Goal: Information Seeking & Learning: Learn about a topic

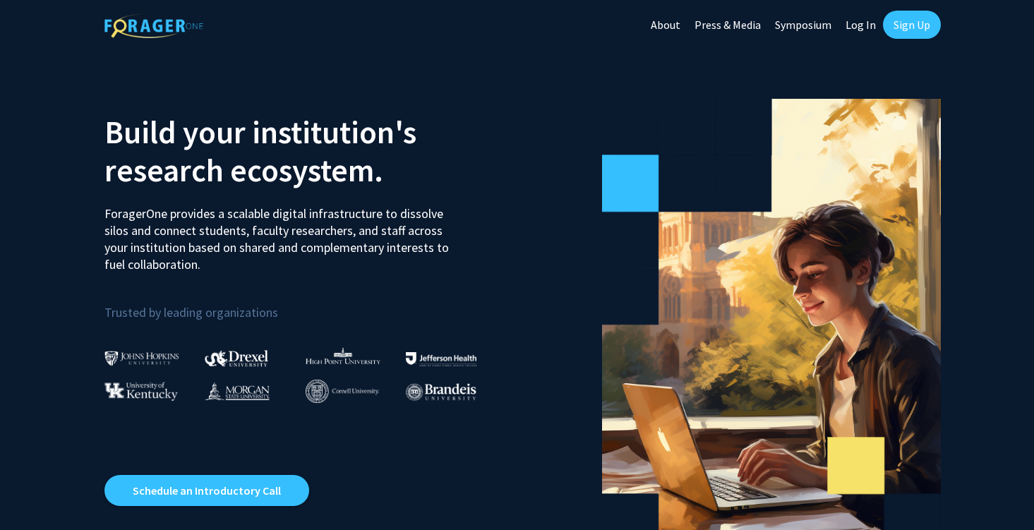
click at [933, 26] on link "Sign Up" at bounding box center [912, 25] width 58 height 28
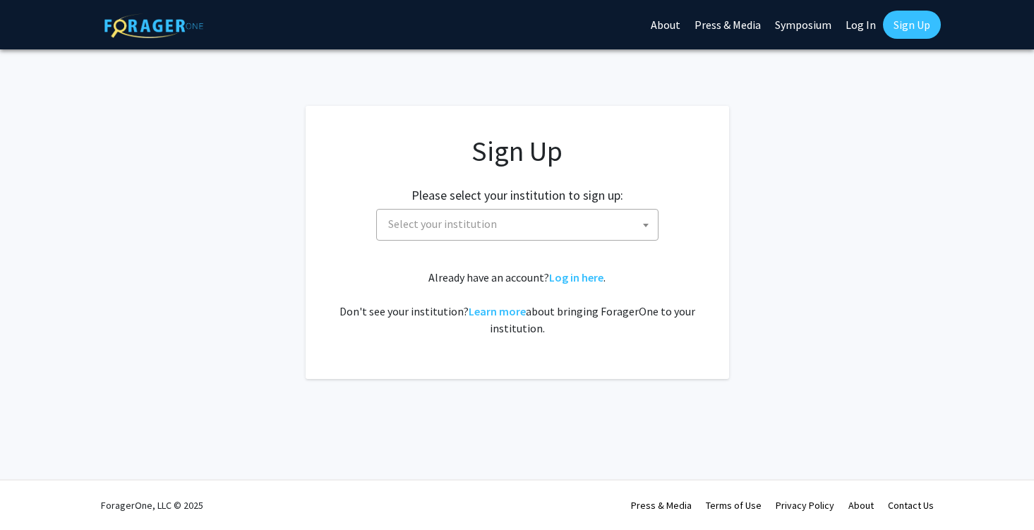
click at [436, 242] on div "Sign Up Please select your institution to sign up: [GEOGRAPHIC_DATA] [GEOGRAPHI…" at bounding box center [517, 235] width 367 height 203
click at [436, 232] on span "Select your institution" at bounding box center [520, 224] width 275 height 29
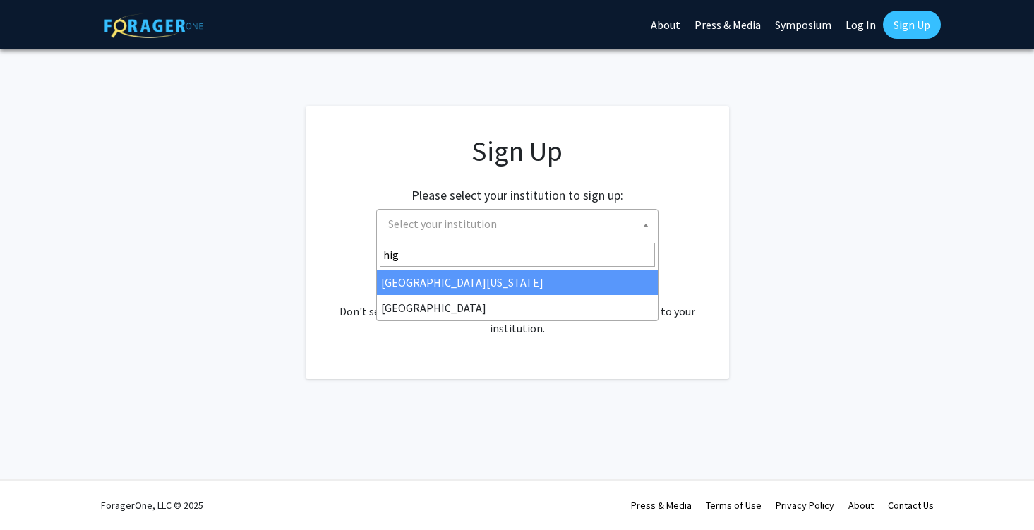
type input "high"
select select "2"
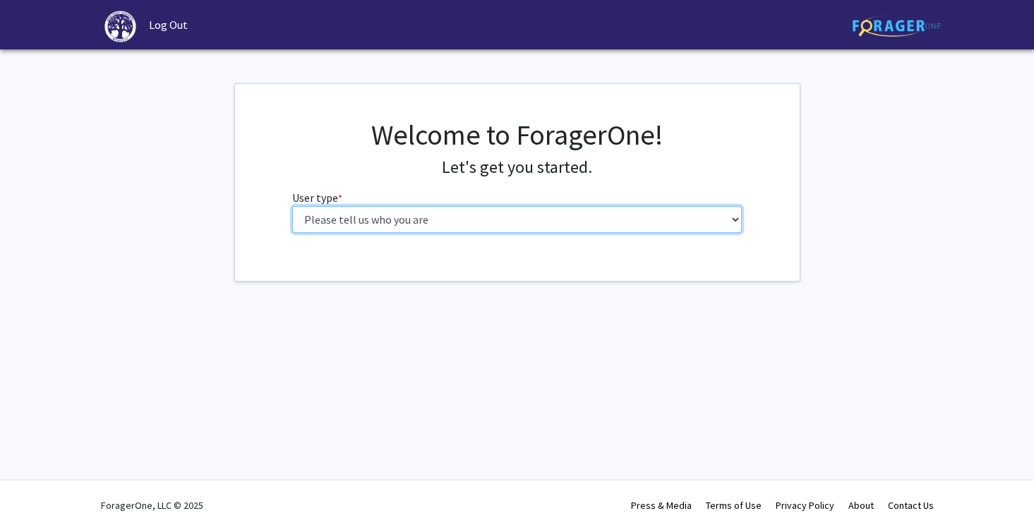
select select "1: undergrad"
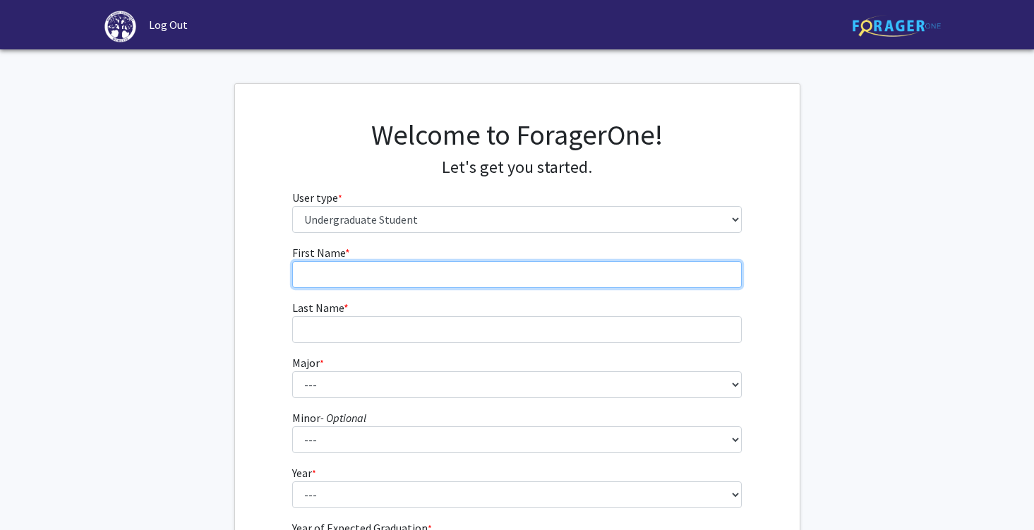
click at [434, 270] on input "First Name * required" at bounding box center [517, 274] width 450 height 27
type input "Bethany"
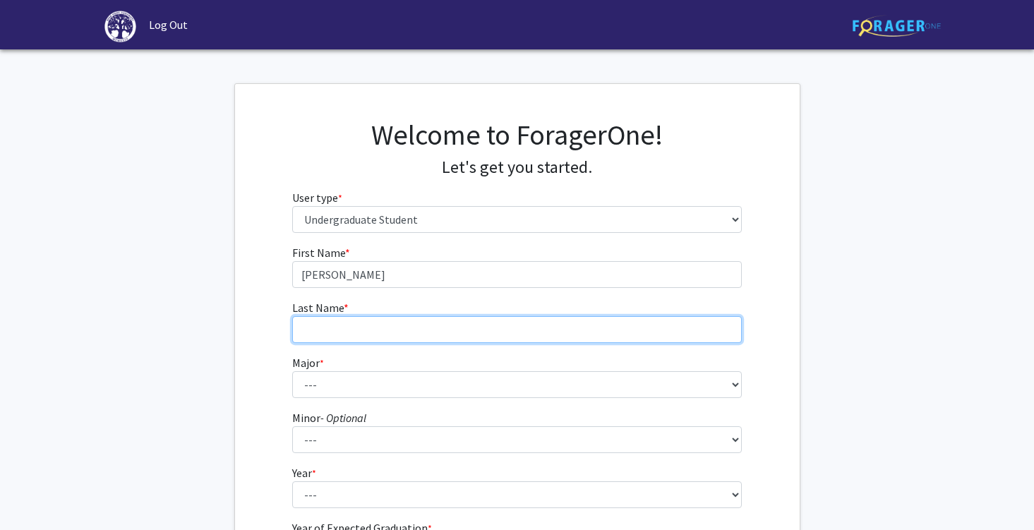
click at [390, 330] on input "Last Name * required" at bounding box center [517, 329] width 450 height 27
type input "Jenkins"
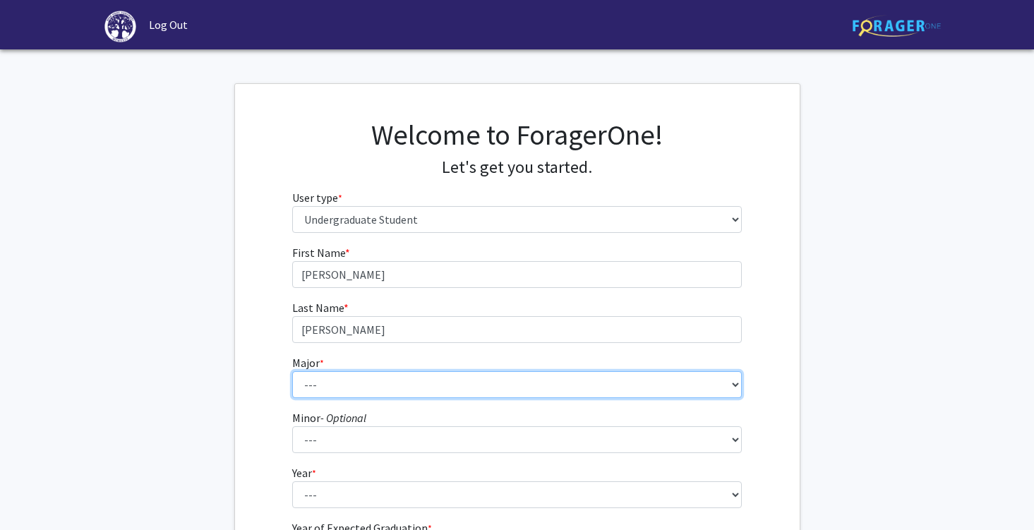
select select "50: 199"
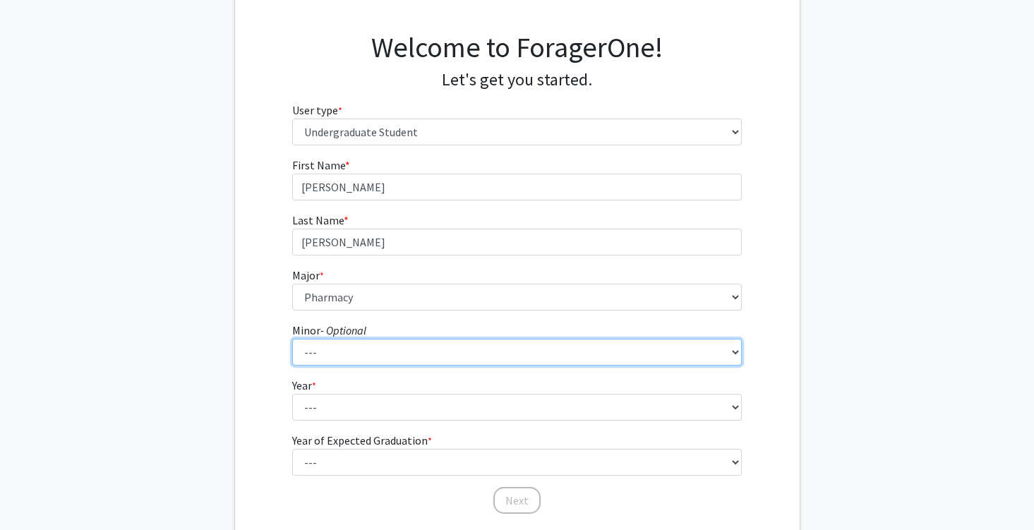
scroll to position [126, 0]
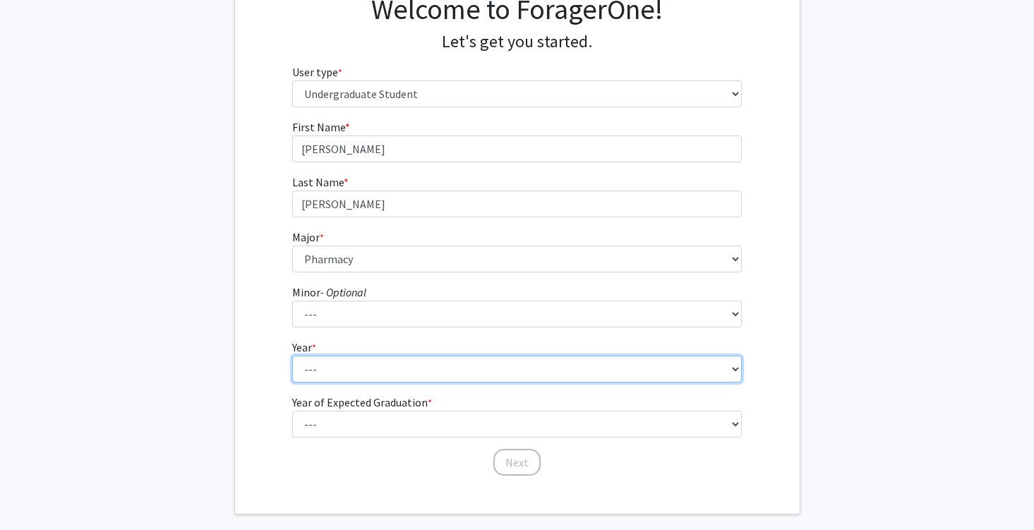
select select "1: first-year"
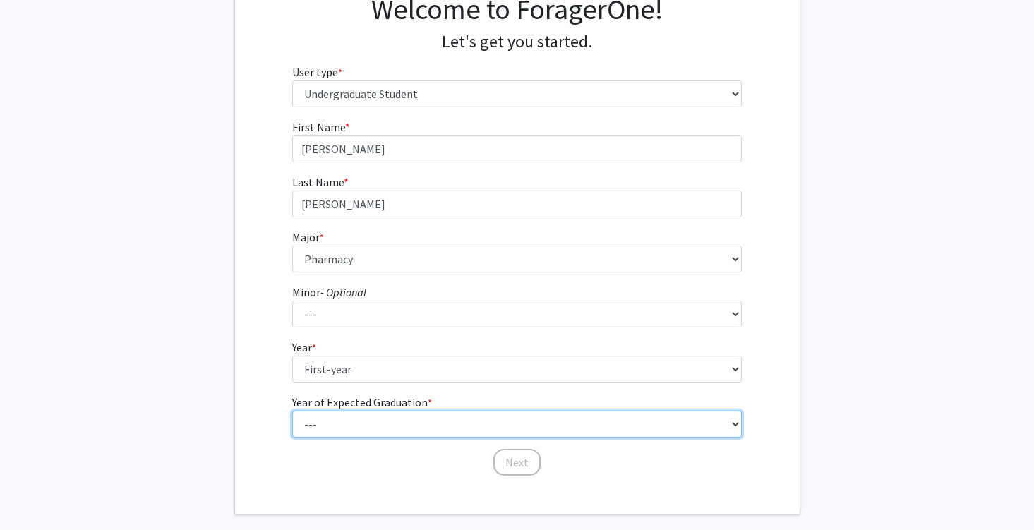
select select "5: 2029"
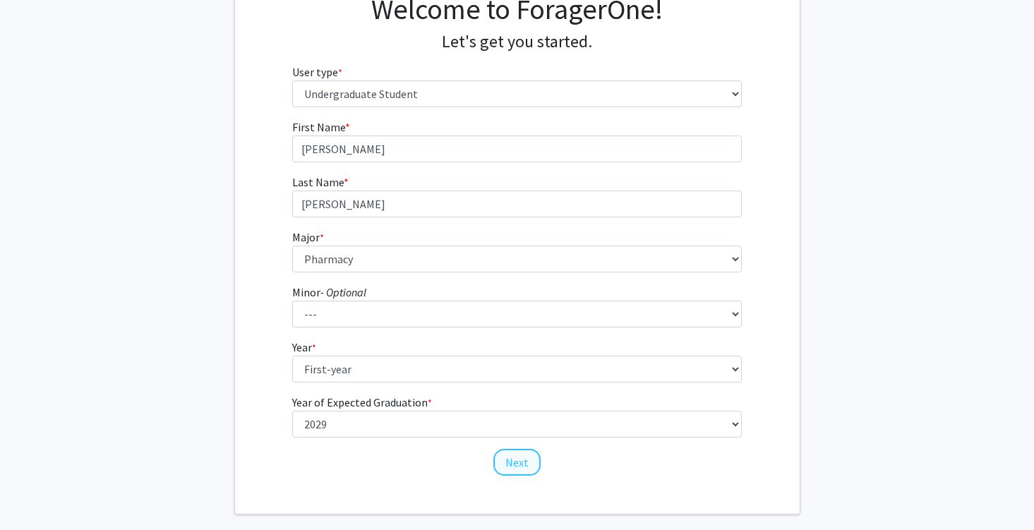
click at [522, 458] on button "Next" at bounding box center [517, 462] width 47 height 27
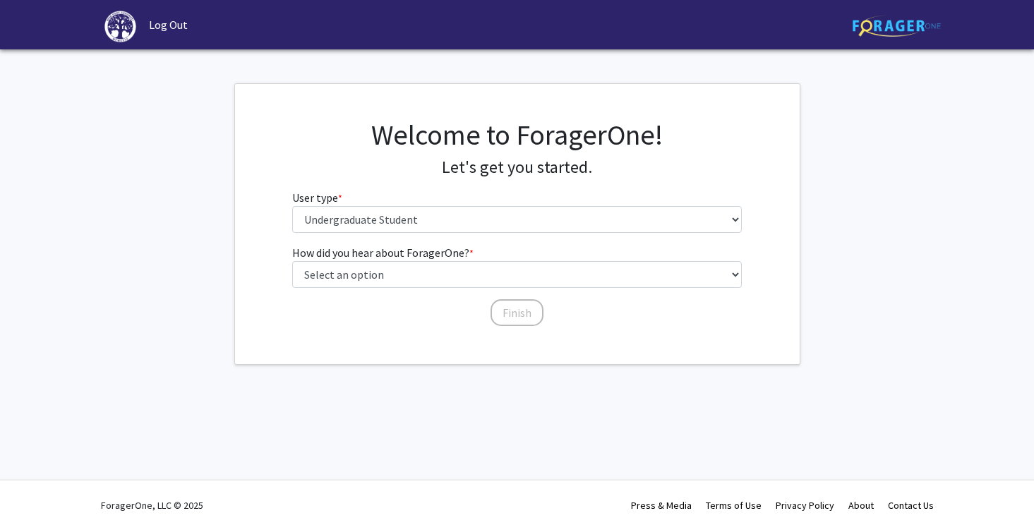
click at [630, 297] on div "How did you hear about ForagerOne? * required Select an option Peer/student rec…" at bounding box center [517, 278] width 450 height 69
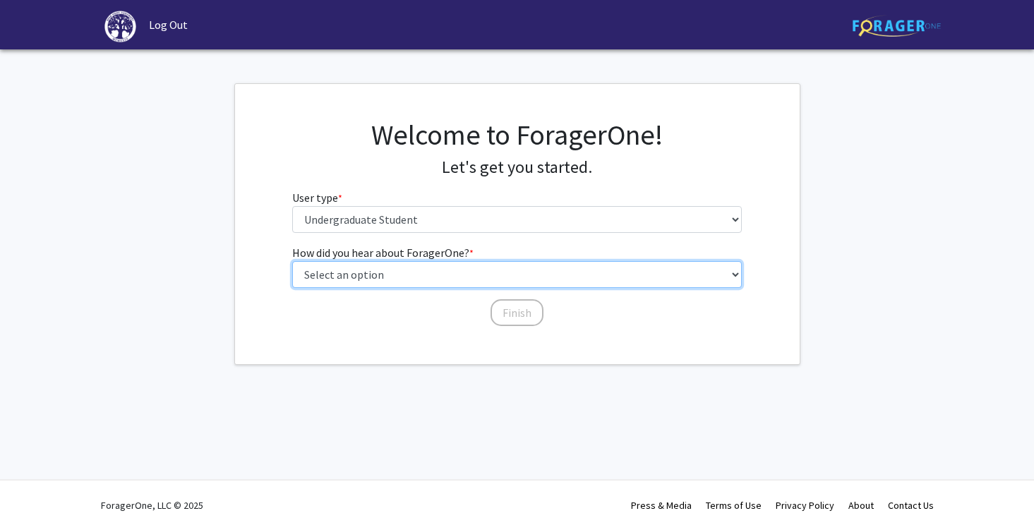
select select "2: faculty_recommendation"
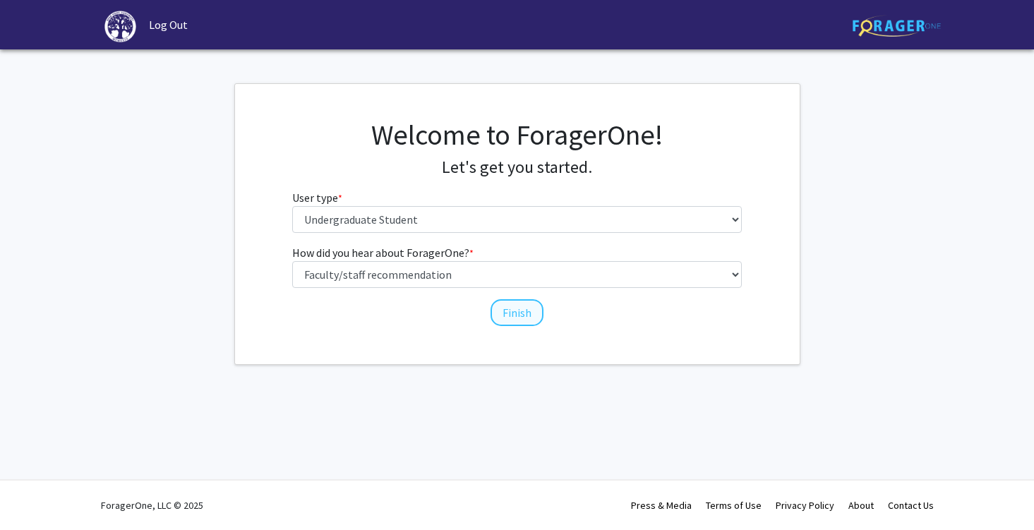
click at [514, 315] on button "Finish" at bounding box center [517, 312] width 53 height 27
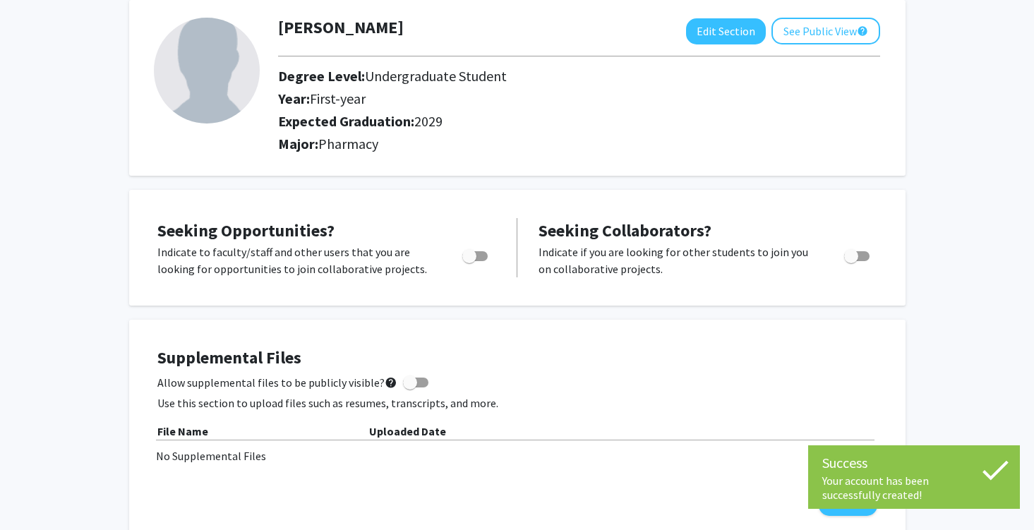
scroll to position [83, 0]
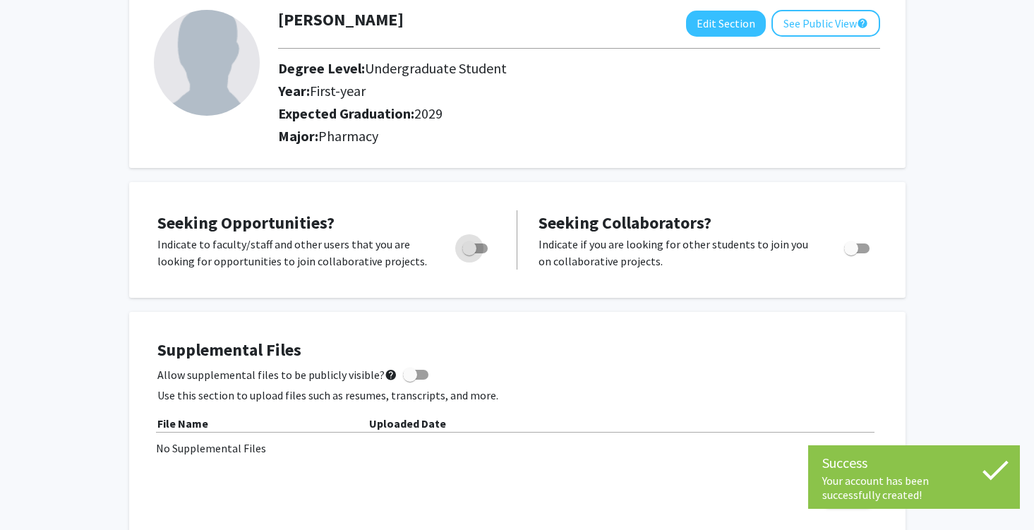
click at [483, 242] on label "Toggle" at bounding box center [472, 248] width 31 height 17
click at [470, 253] on input "Are you actively seeking opportunities?" at bounding box center [469, 253] width 1 height 1
checkbox input "true"
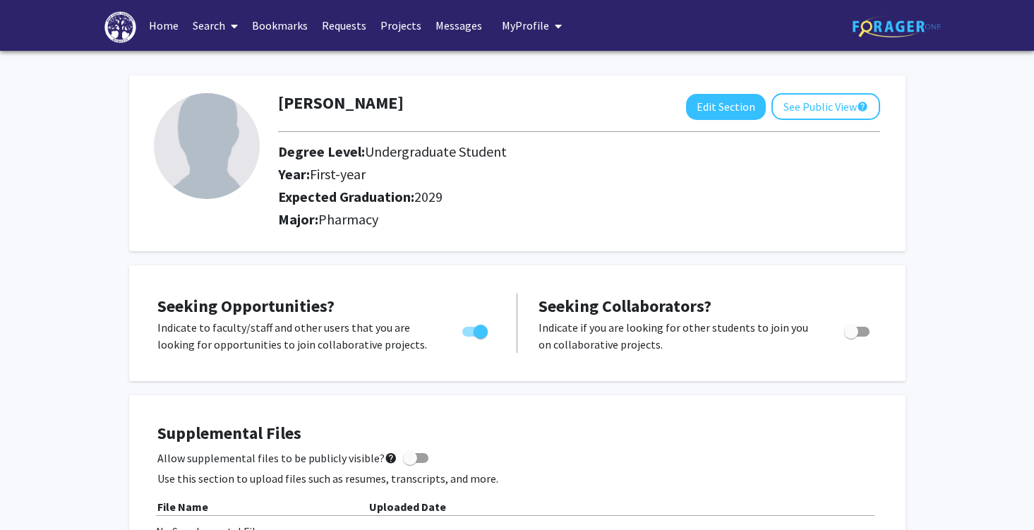
scroll to position [0, 0]
click at [168, 28] on link "Home" at bounding box center [164, 25] width 44 height 49
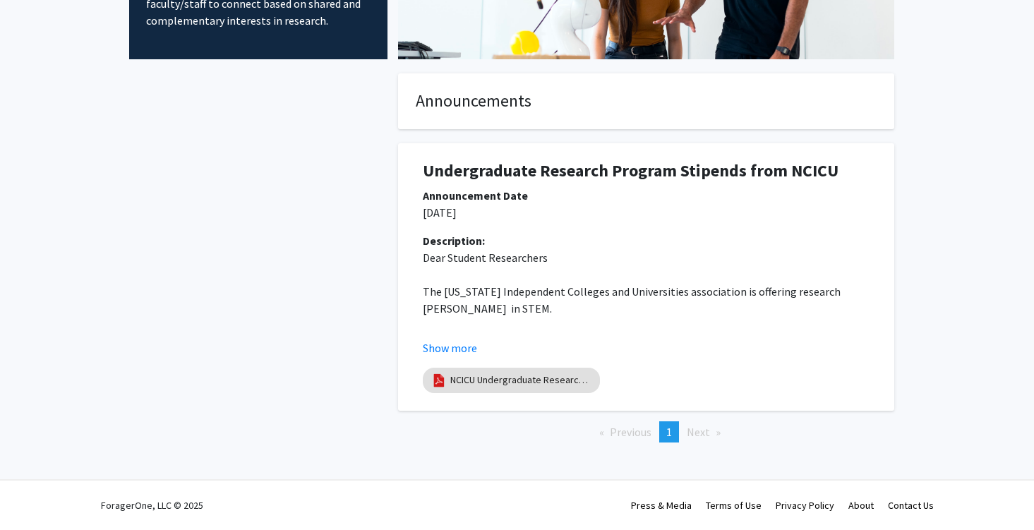
scroll to position [205, 0]
click at [482, 389] on mat-chip "NCICU Undergraduate Research Program - Application Form - 2021-2022" at bounding box center [511, 380] width 177 height 25
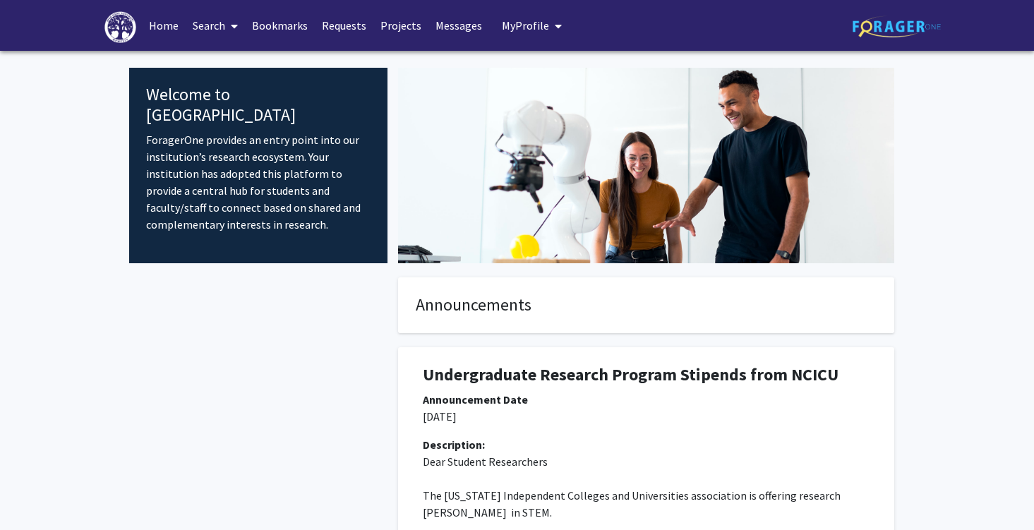
scroll to position [0, 0]
click at [393, 25] on link "Projects" at bounding box center [401, 25] width 55 height 49
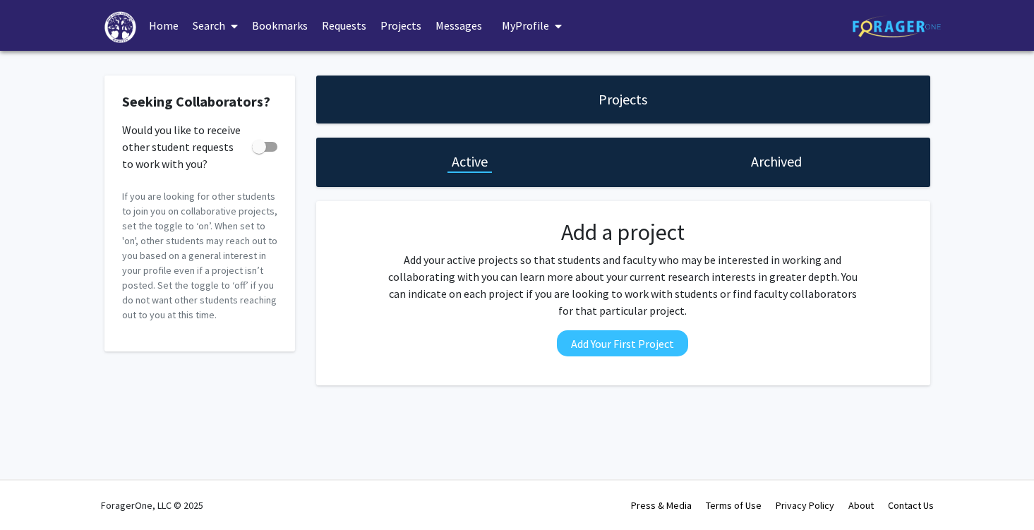
click at [524, 31] on span "My Profile" at bounding box center [525, 25] width 47 height 14
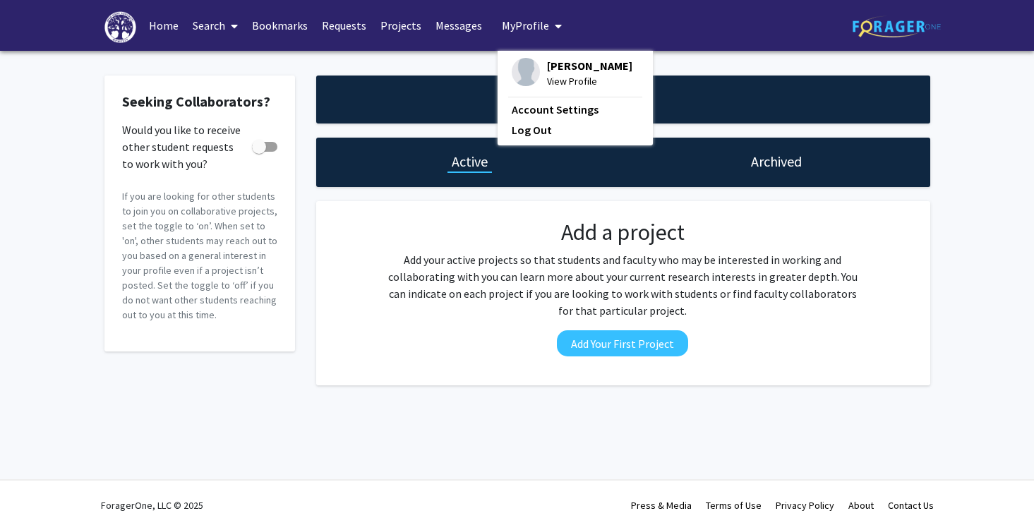
click at [449, 23] on link "Messages" at bounding box center [459, 25] width 61 height 49
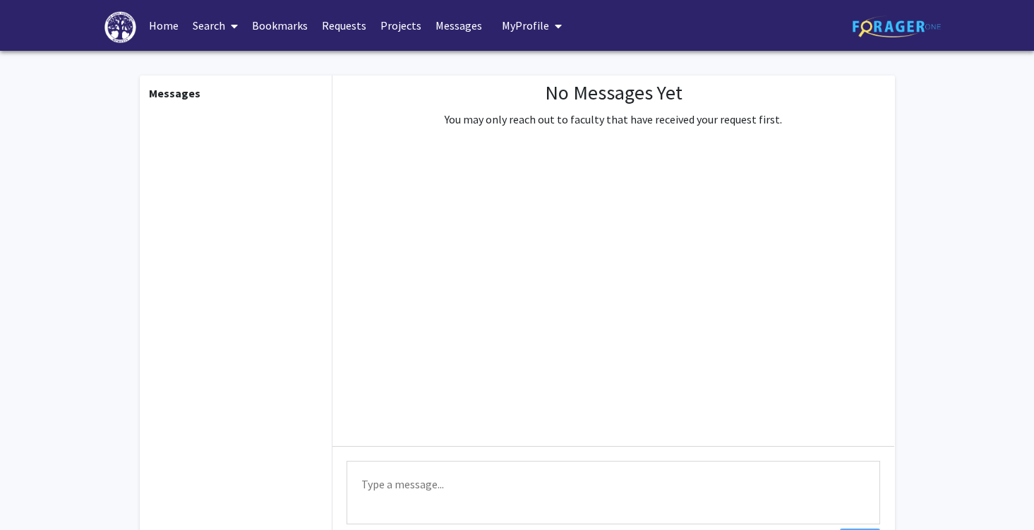
click at [392, 23] on link "Projects" at bounding box center [401, 25] width 55 height 49
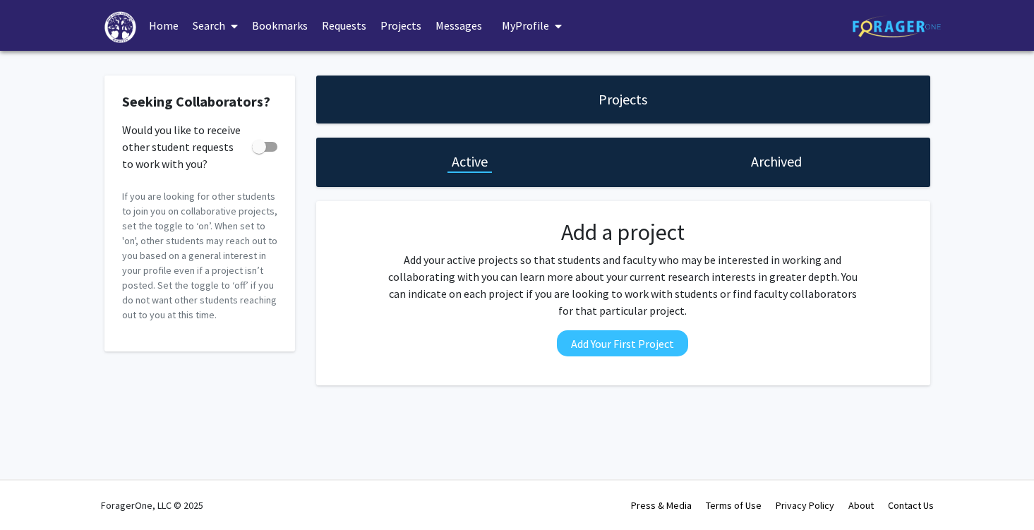
click at [347, 23] on link "Requests" at bounding box center [344, 25] width 59 height 49
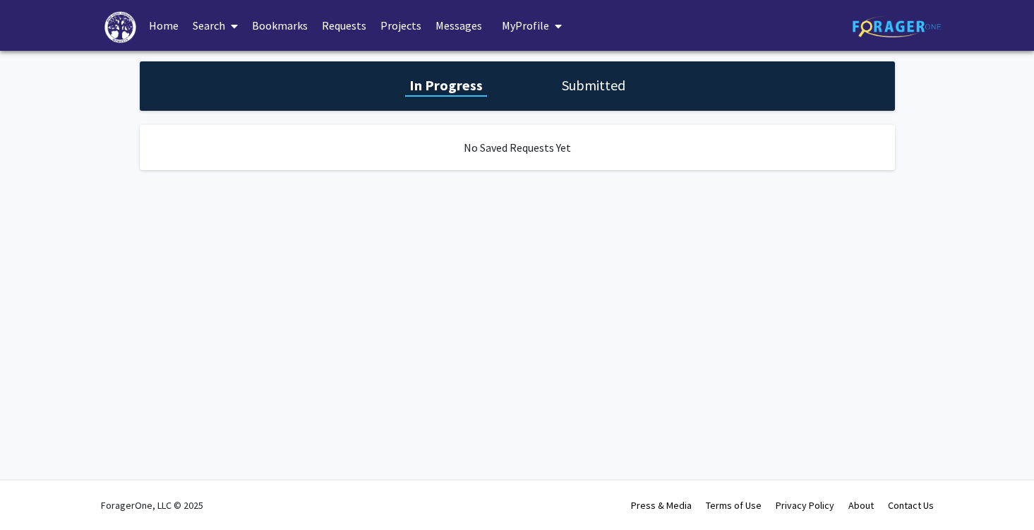
click at [291, 22] on link "Bookmarks" at bounding box center [280, 25] width 70 height 49
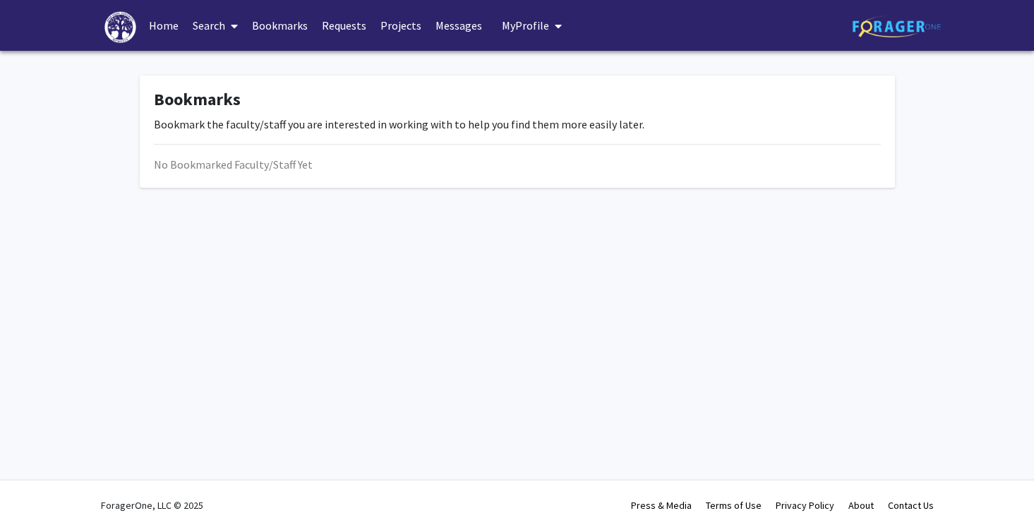
click at [195, 24] on link "Search" at bounding box center [215, 25] width 59 height 49
click at [220, 67] on span "Faculty/Staff" at bounding box center [238, 65] width 104 height 28
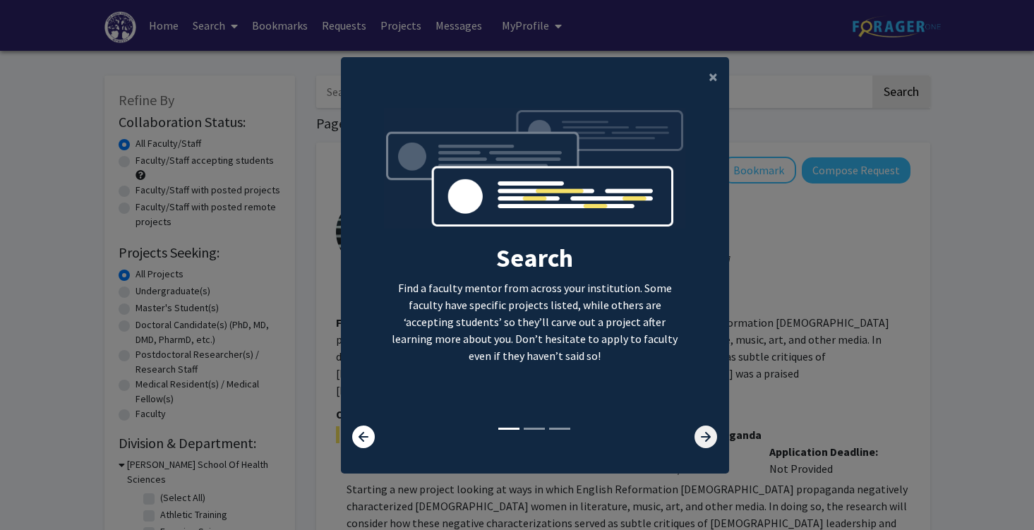
click at [700, 445] on icon at bounding box center [706, 437] width 23 height 23
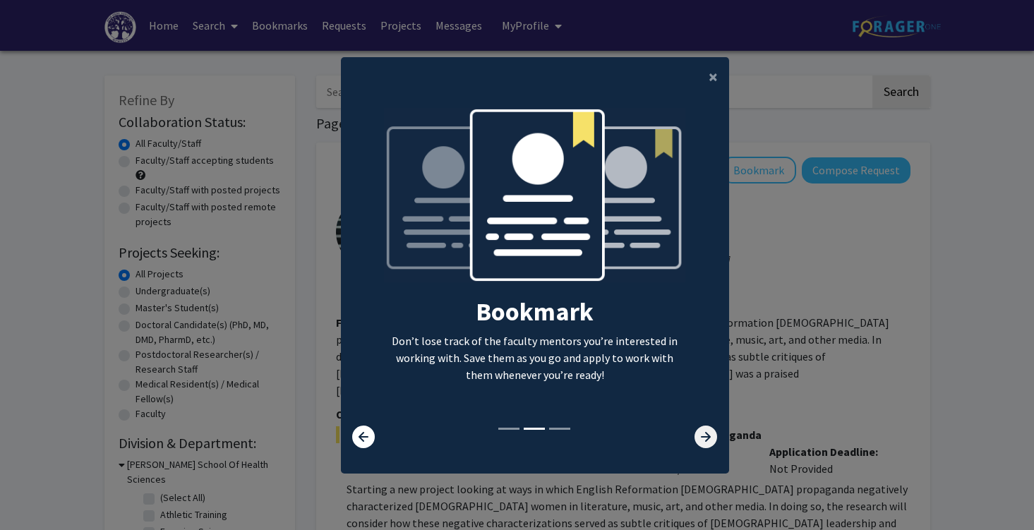
click at [700, 445] on icon at bounding box center [706, 437] width 23 height 23
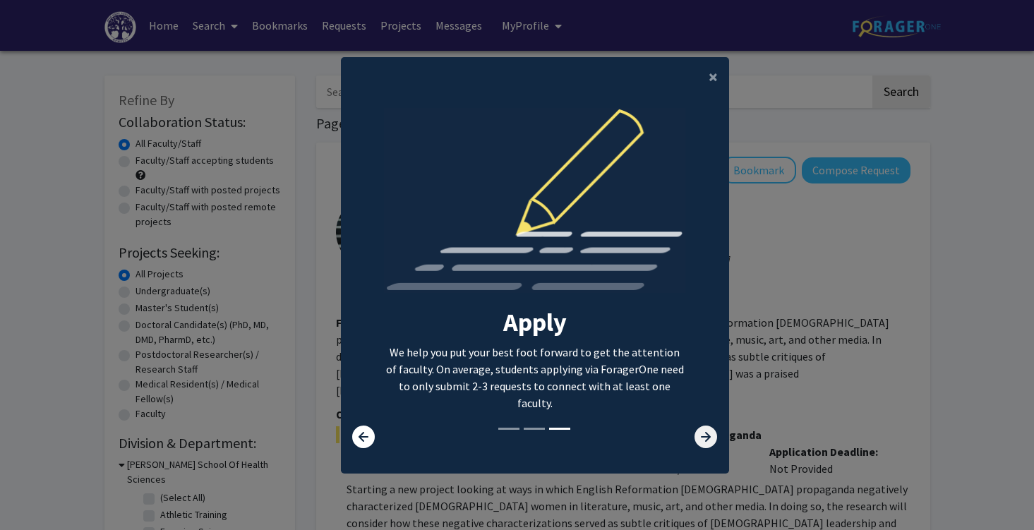
click at [703, 442] on icon at bounding box center [706, 437] width 23 height 23
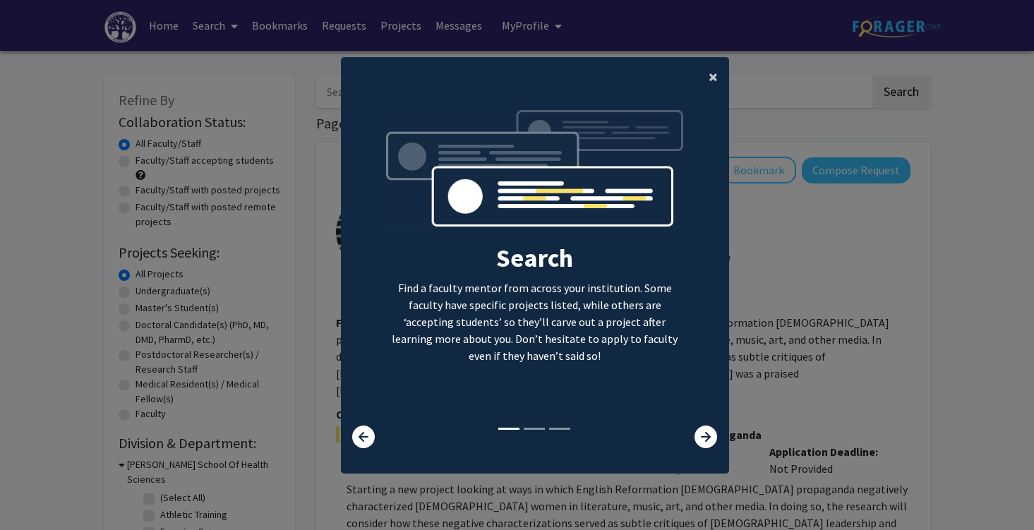
click at [706, 77] on button "×" at bounding box center [714, 77] width 32 height 40
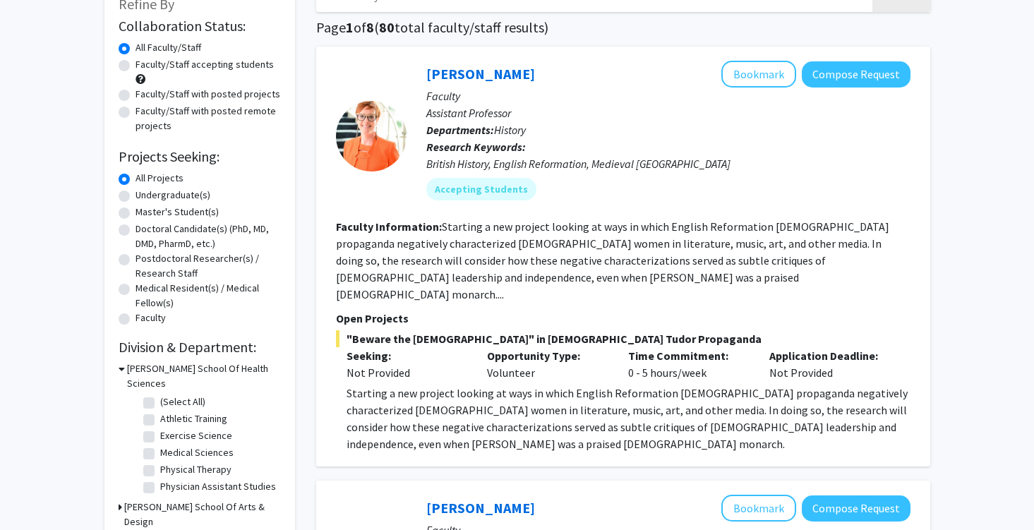
scroll to position [114, 0]
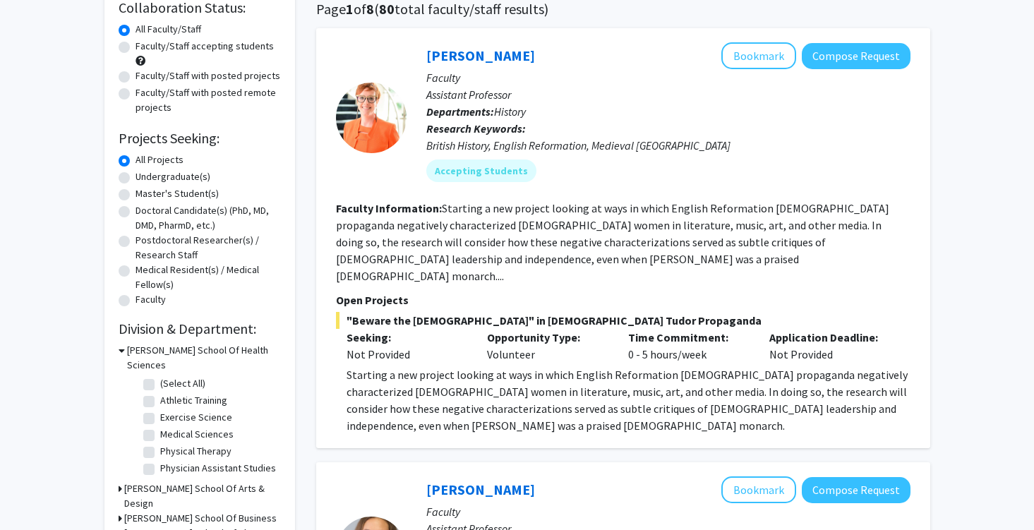
click at [140, 214] on label "Doctoral Candidate(s) (PhD, MD, DMD, PharmD, etc.)" at bounding box center [208, 218] width 145 height 30
click at [140, 213] on input "Doctoral Candidate(s) (PhD, MD, DMD, PharmD, etc.)" at bounding box center [140, 207] width 9 height 9
radio input "true"
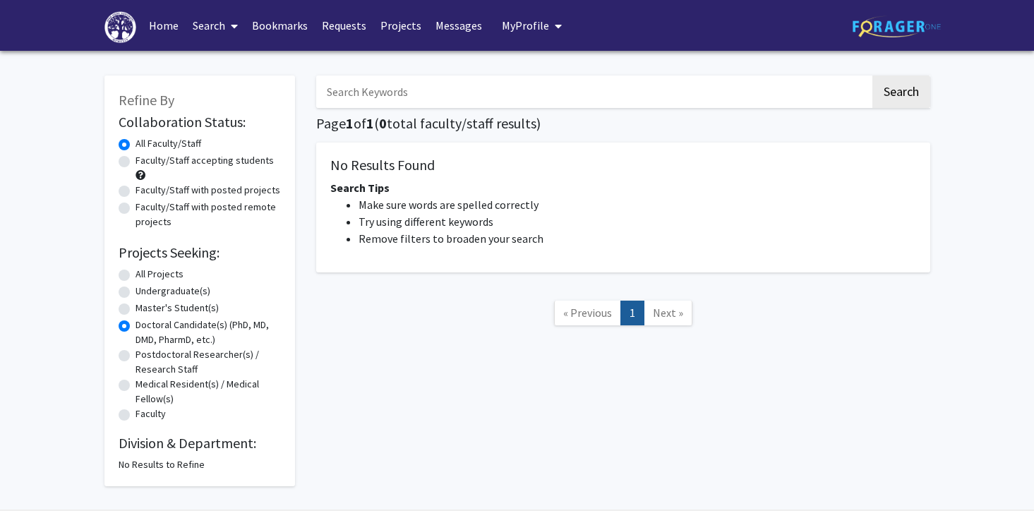
click at [136, 273] on label "All Projects" at bounding box center [160, 274] width 48 height 15
click at [136, 273] on input "All Projects" at bounding box center [140, 271] width 9 height 9
radio input "true"
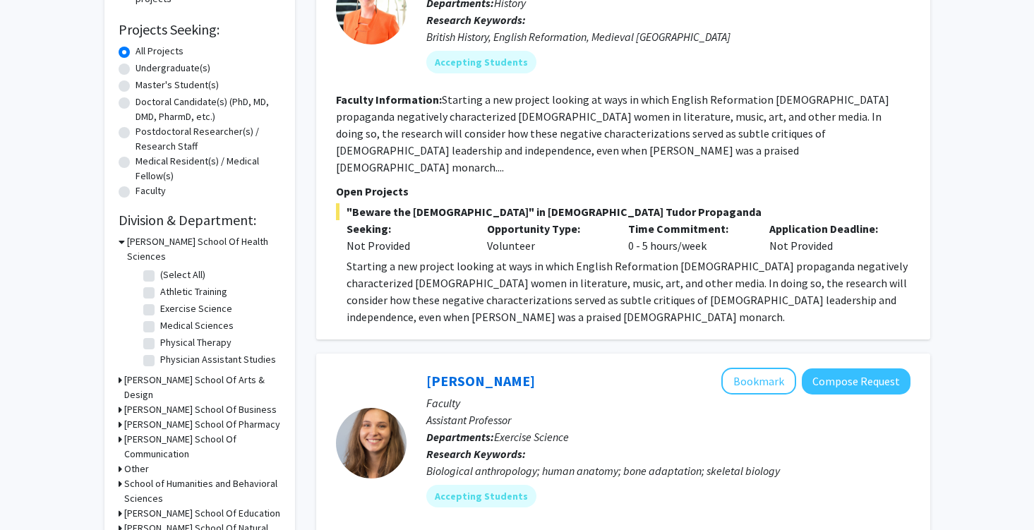
scroll to position [225, 0]
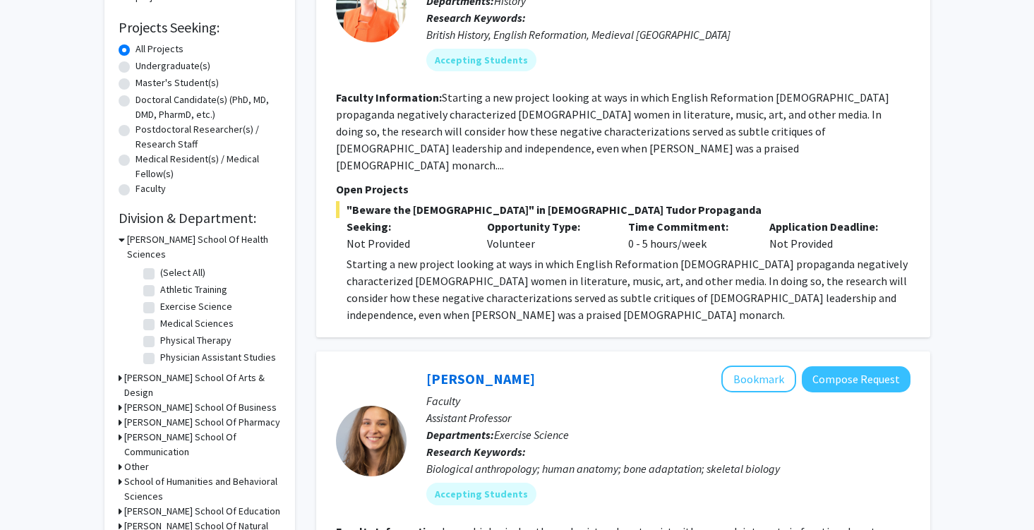
click at [184, 316] on label "Medical Sciences" at bounding box center [196, 323] width 73 height 15
click at [169, 316] on input "Medical Sciences" at bounding box center [164, 320] width 9 height 9
checkbox input "true"
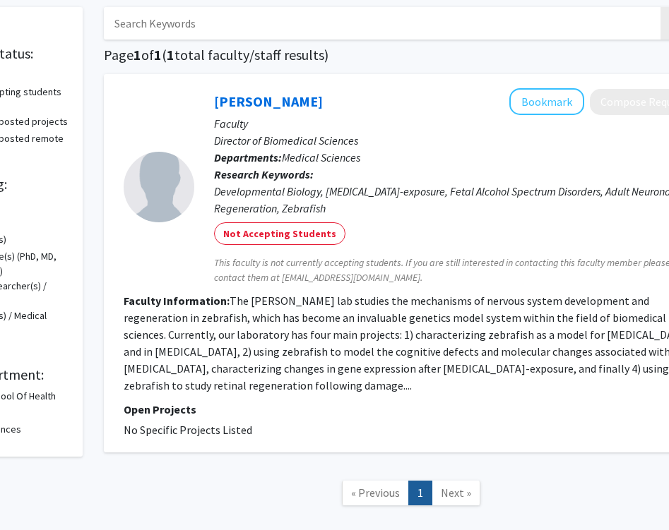
scroll to position [68, 0]
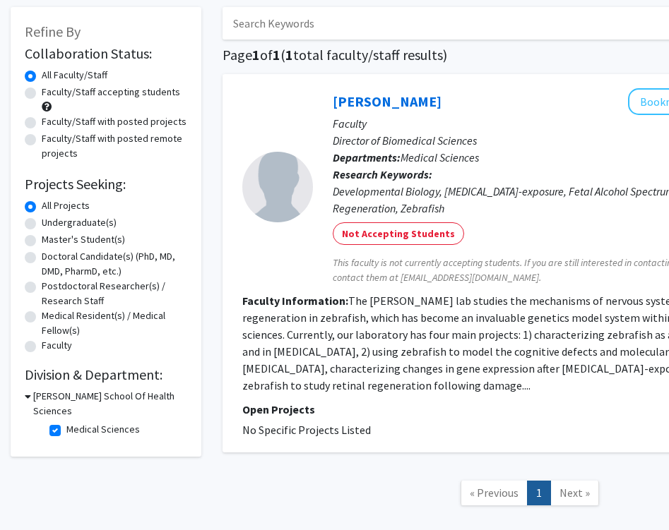
click at [66, 422] on label "Medical Sciences" at bounding box center [102, 429] width 73 height 15
click at [66, 422] on input "Medical Sciences" at bounding box center [70, 426] width 9 height 9
checkbox input "false"
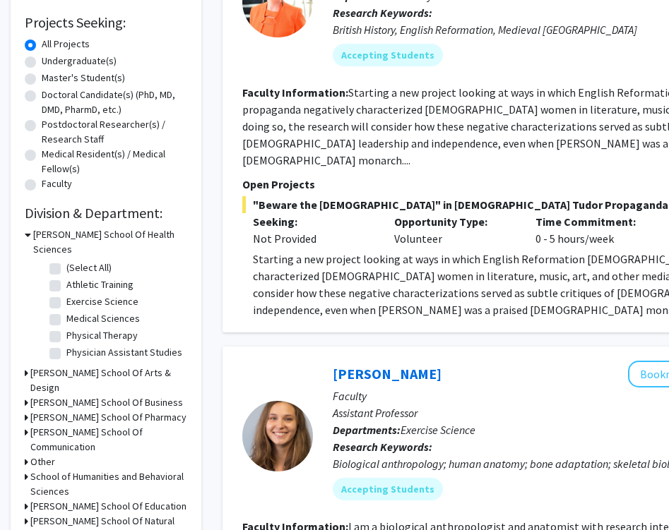
scroll to position [249, 0]
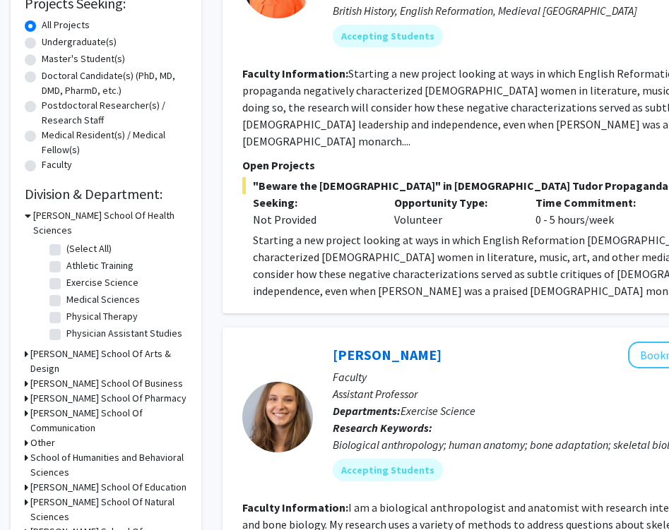
click at [66, 241] on label "(Select All)" at bounding box center [88, 248] width 45 height 15
click at [66, 241] on input "(Select All)" at bounding box center [70, 245] width 9 height 9
checkbox input "true"
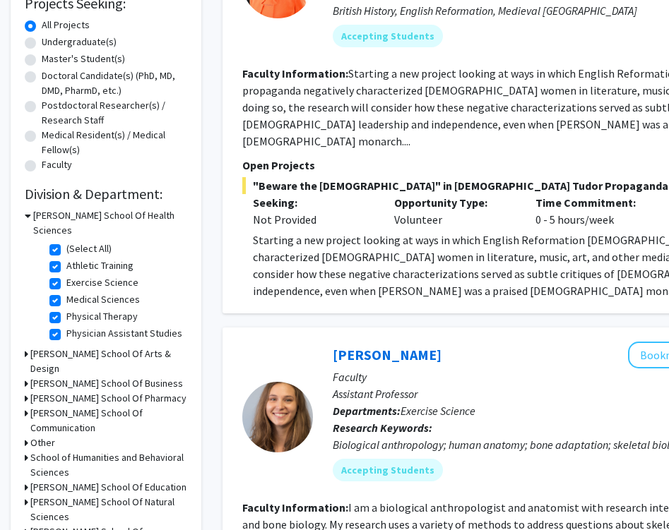
checkbox input "true"
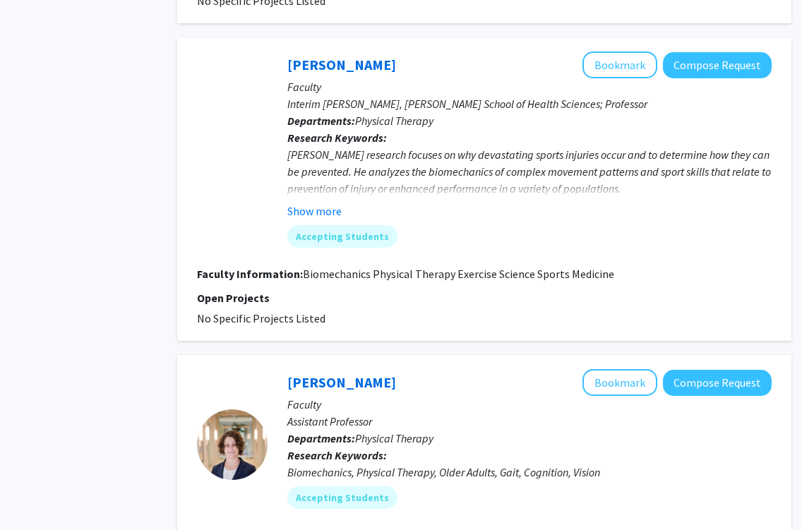
scroll to position [2488, 45]
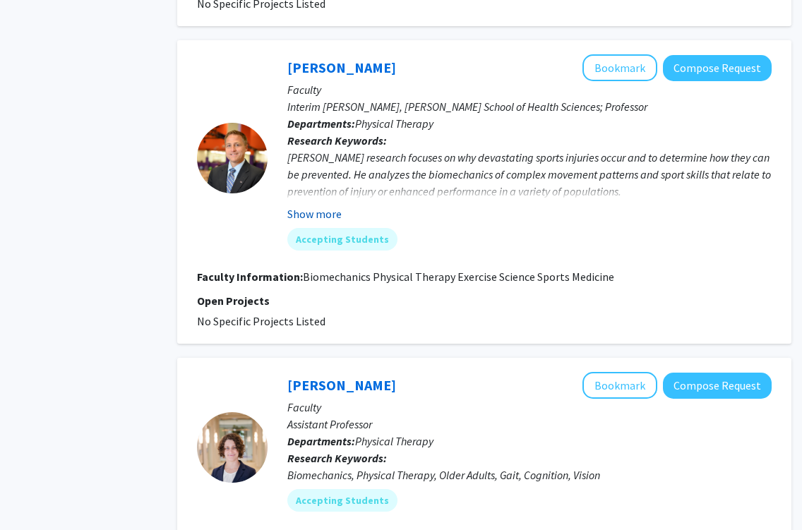
click at [325, 205] on button "Show more" at bounding box center [314, 213] width 54 height 17
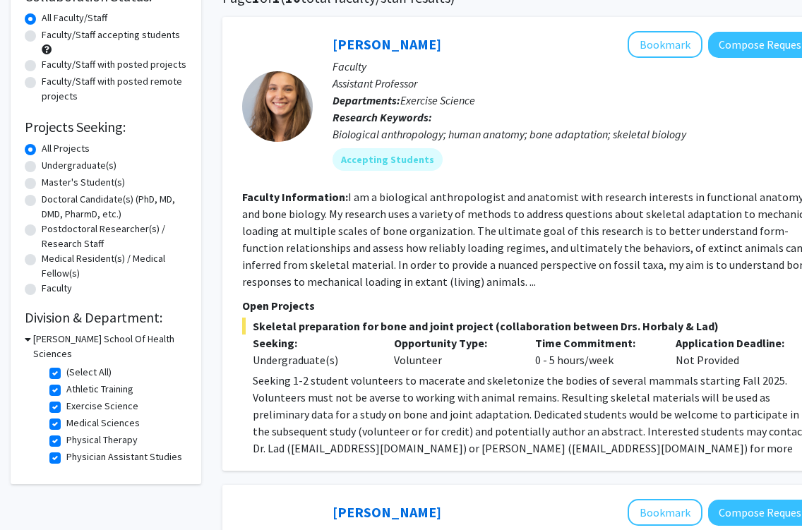
scroll to position [131, 0]
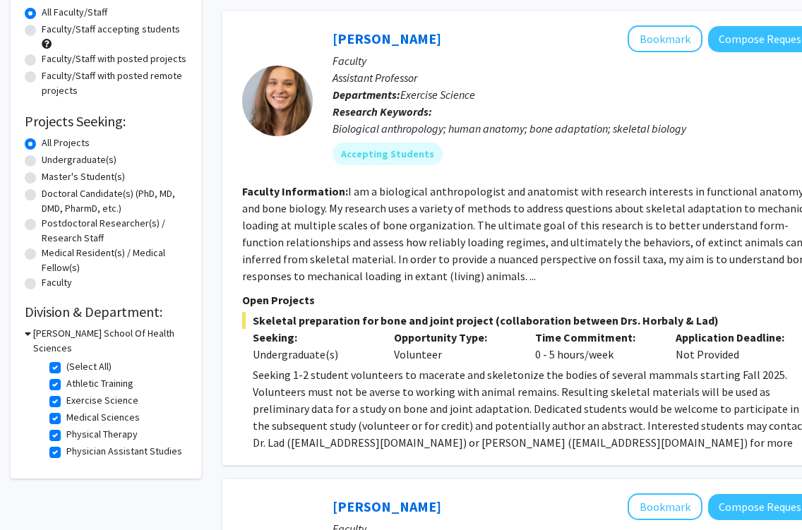
click at [66, 359] on label "(Select All)" at bounding box center [88, 366] width 45 height 15
click at [66, 359] on input "(Select All)" at bounding box center [70, 363] width 9 height 9
checkbox input "false"
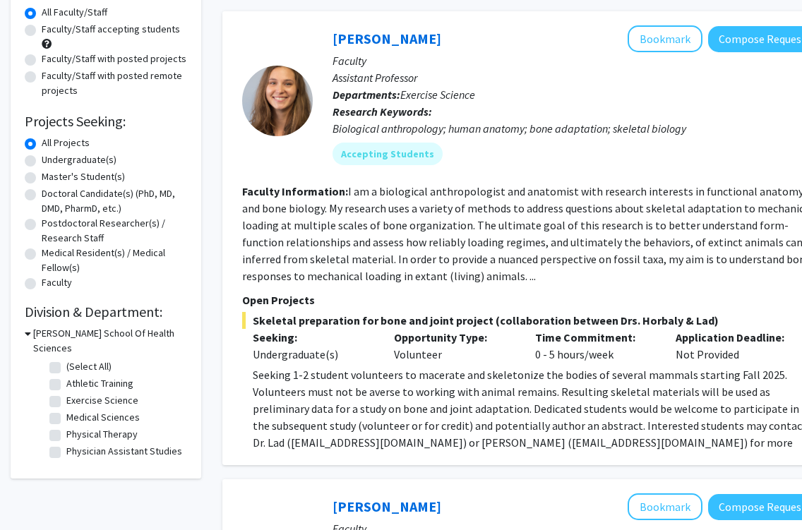
checkbox input "false"
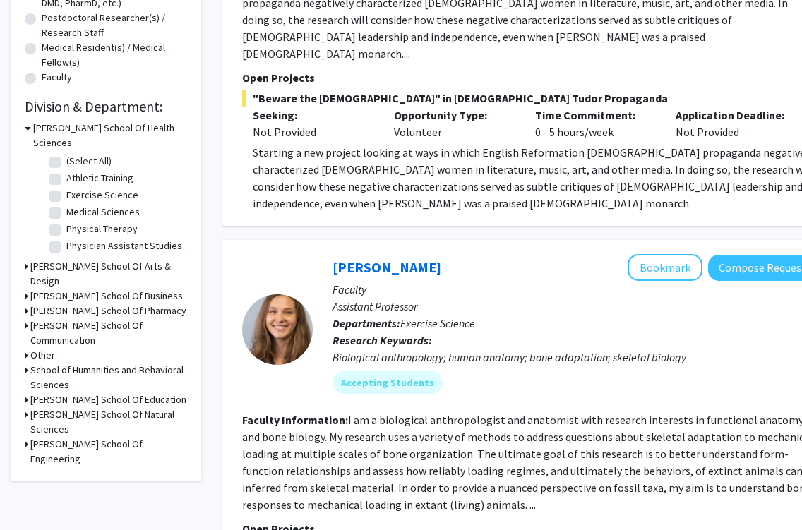
scroll to position [342, 0]
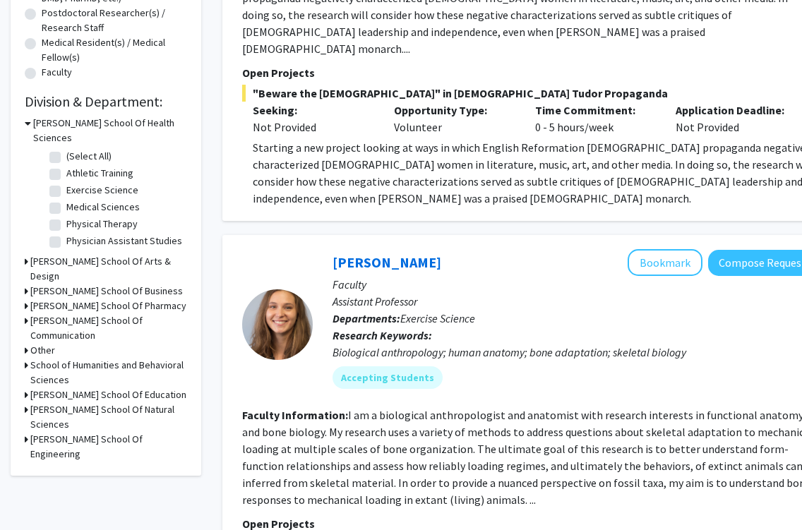
click at [112, 299] on h3 "Fred Wilson School Of Pharmacy" at bounding box center [108, 306] width 156 height 15
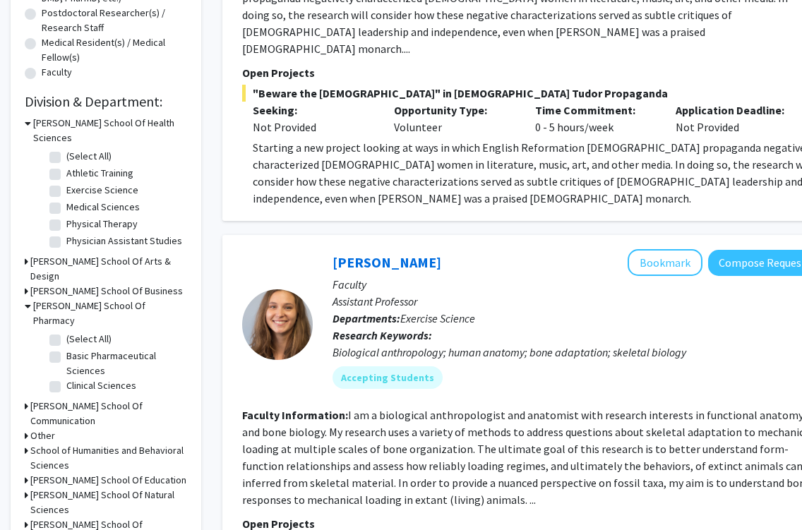
click at [83, 332] on label "(Select All)" at bounding box center [88, 339] width 45 height 15
click at [76, 332] on input "(Select All)" at bounding box center [70, 336] width 9 height 9
checkbox input "true"
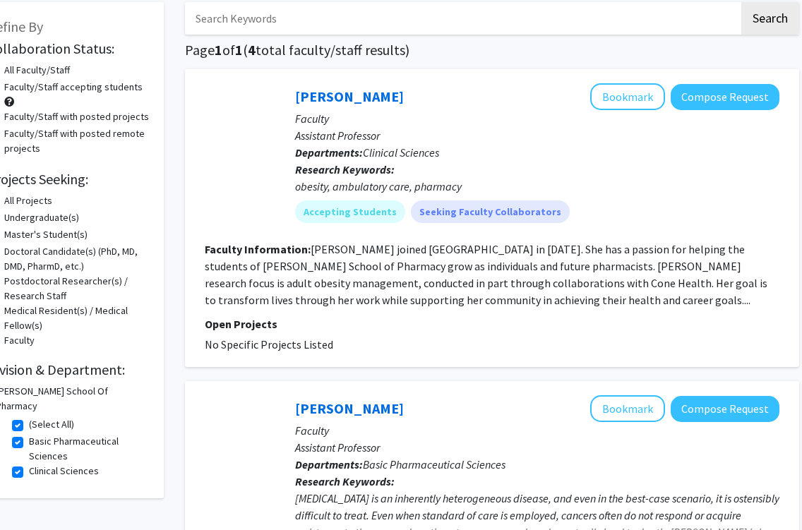
scroll to position [73, 35]
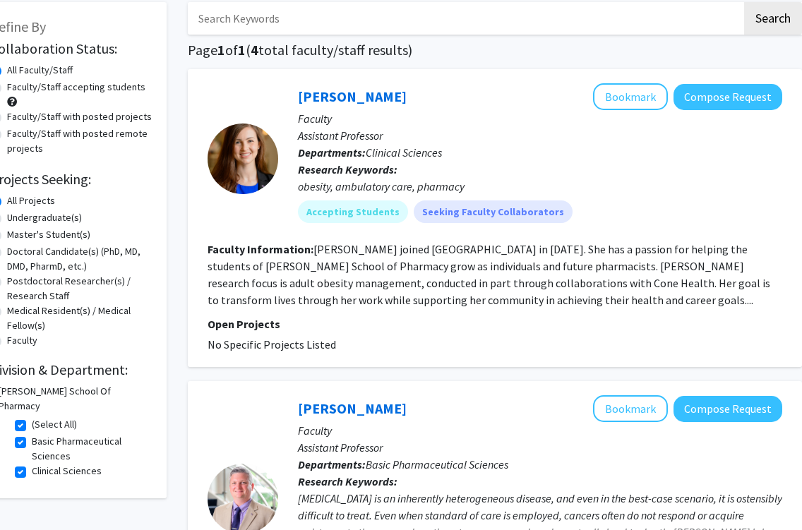
click at [551, 266] on fg-read-more "Dr. Angela Baalmann joined High Point University in 2023. She has a passion for…" at bounding box center [489, 274] width 563 height 65
click at [339, 105] on link "Angela Baalmann" at bounding box center [352, 97] width 109 height 18
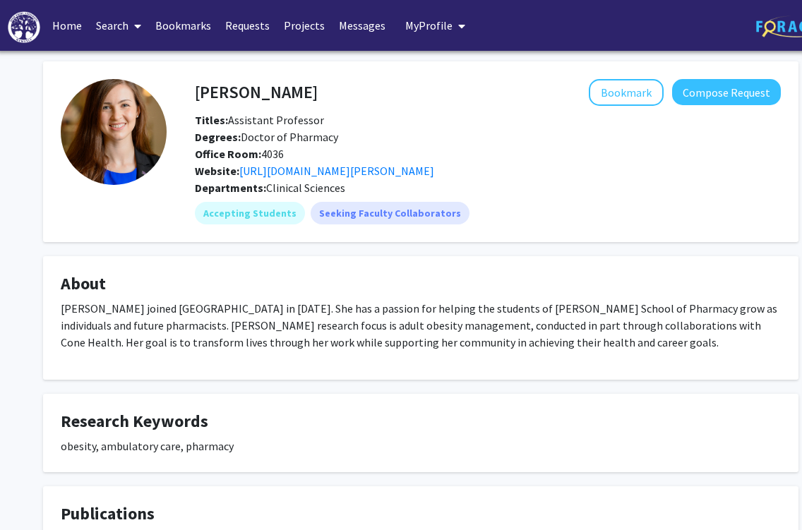
scroll to position [0, 3]
click at [618, 89] on button "Bookmark" at bounding box center [626, 92] width 75 height 27
click at [434, 168] on link "https://www.highpoint.edu/faculty-staff/clinical-sciences/angela-baalmann-dr/" at bounding box center [336, 171] width 195 height 14
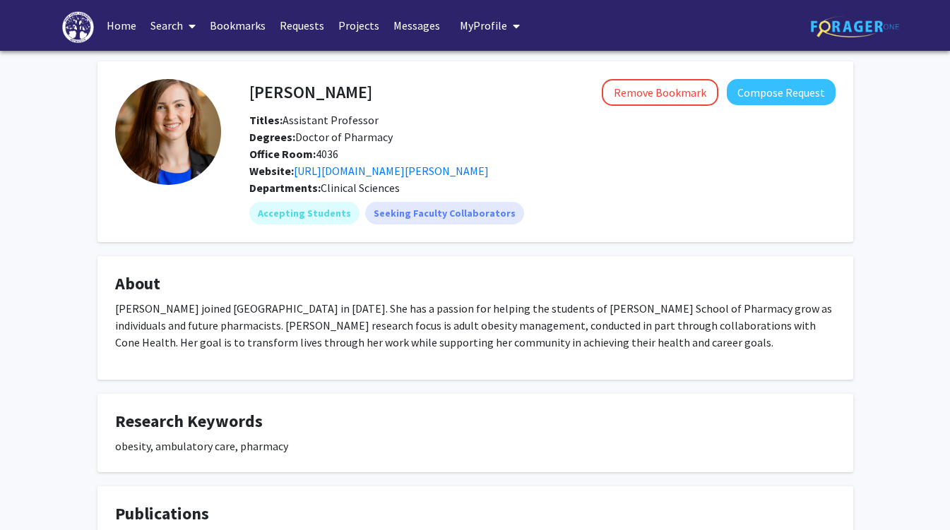
scroll to position [0, 0]
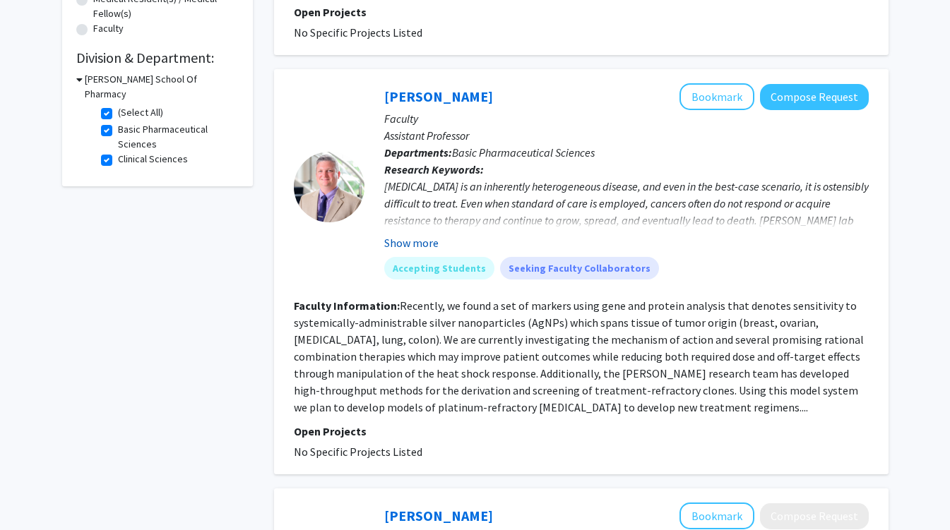
scroll to position [386, 0]
click at [437, 159] on b "Departments:" at bounding box center [418, 152] width 68 height 14
click at [424, 100] on link "Cale Fahrenholtz" at bounding box center [438, 96] width 109 height 18
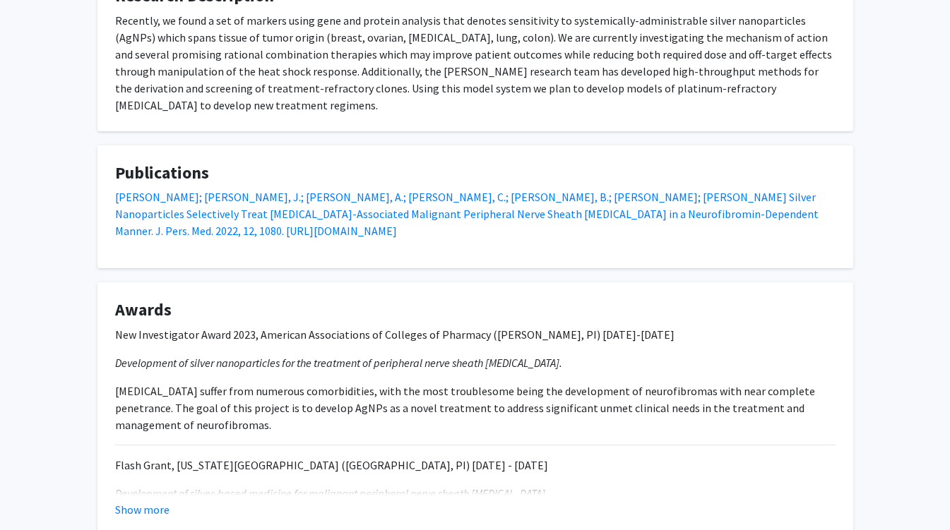
scroll to position [467, 0]
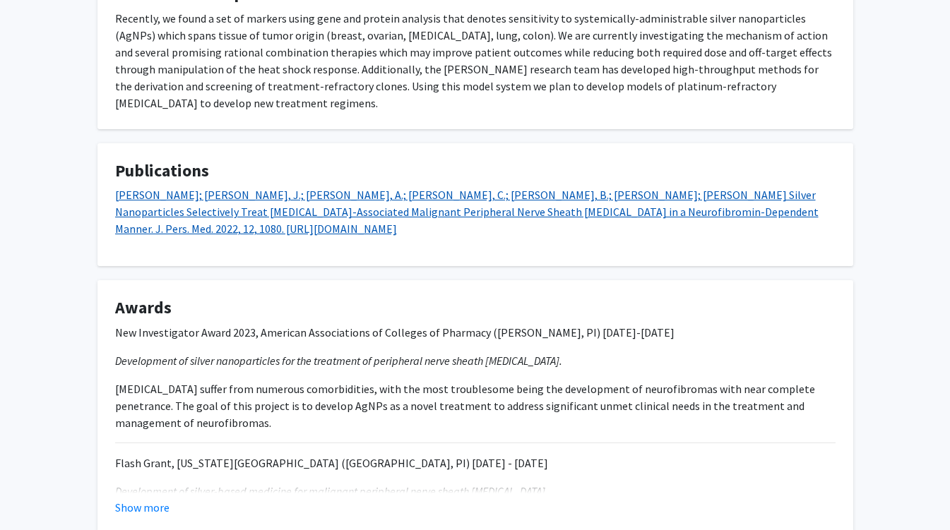
click at [376, 217] on link "Alewine, G.; Knight, J.; Ghantae, A.; Mamrega, C.; Attiah, B.; Coover, R.A.; Fa…" at bounding box center [466, 212] width 703 height 48
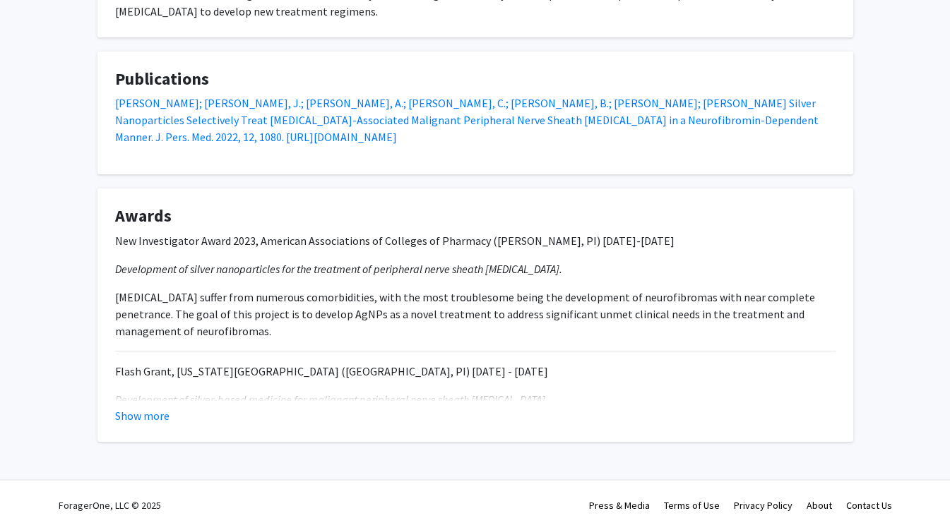
scroll to position [559, 0]
click at [140, 433] on fg-card "Awards New Investigator Award 2023, American Associations of Colleges of Pharma…" at bounding box center [475, 315] width 756 height 253
click at [145, 401] on em "Development of silver-based medicine for malignant peripheral nerve sheath tumo…" at bounding box center [330, 400] width 430 height 14
click at [141, 434] on fg-card "Awards New Investigator Award 2023, American Associations of Colleges of Pharma…" at bounding box center [475, 315] width 756 height 253
click at [141, 407] on button "Show more" at bounding box center [142, 415] width 54 height 17
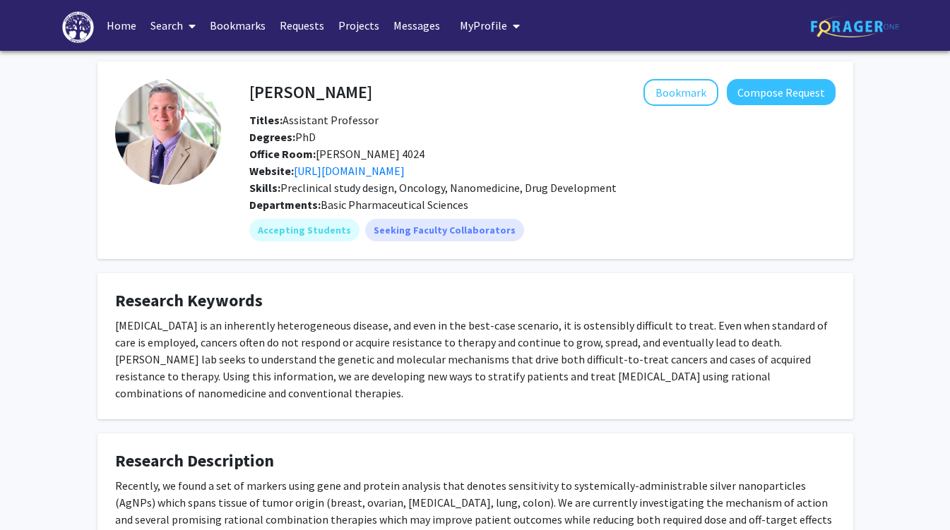
scroll to position [0, 0]
click at [654, 100] on button "Bookmark" at bounding box center [680, 92] width 75 height 27
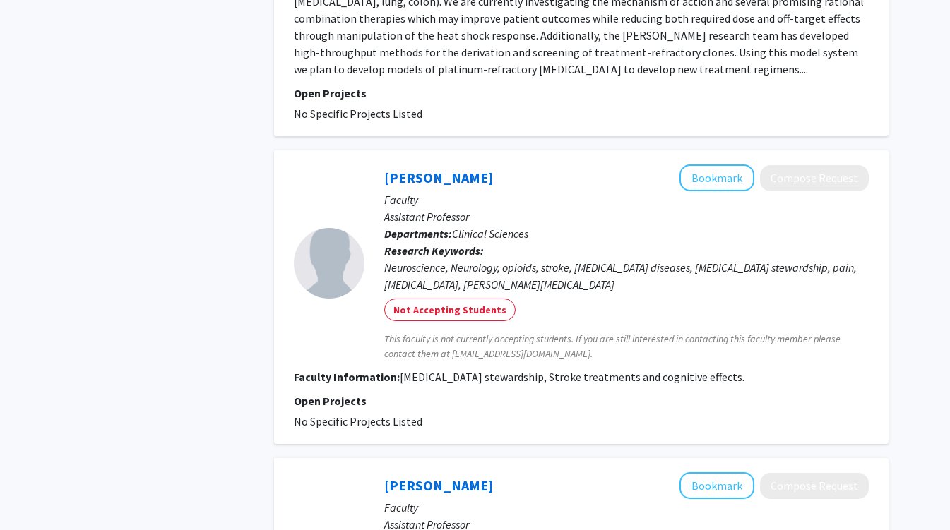
scroll to position [724, 0]
click at [416, 183] on link "Samuel Adeosun" at bounding box center [438, 177] width 109 height 18
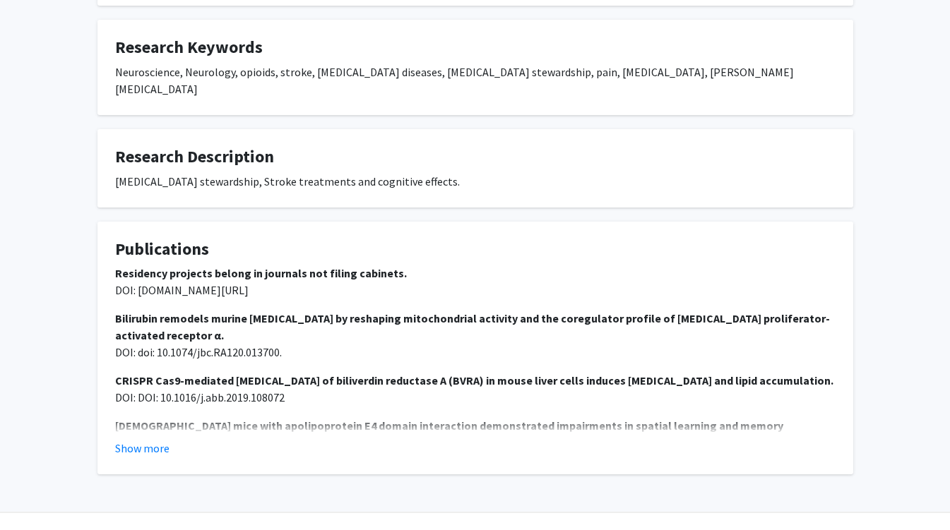
scroll to position [235, 0]
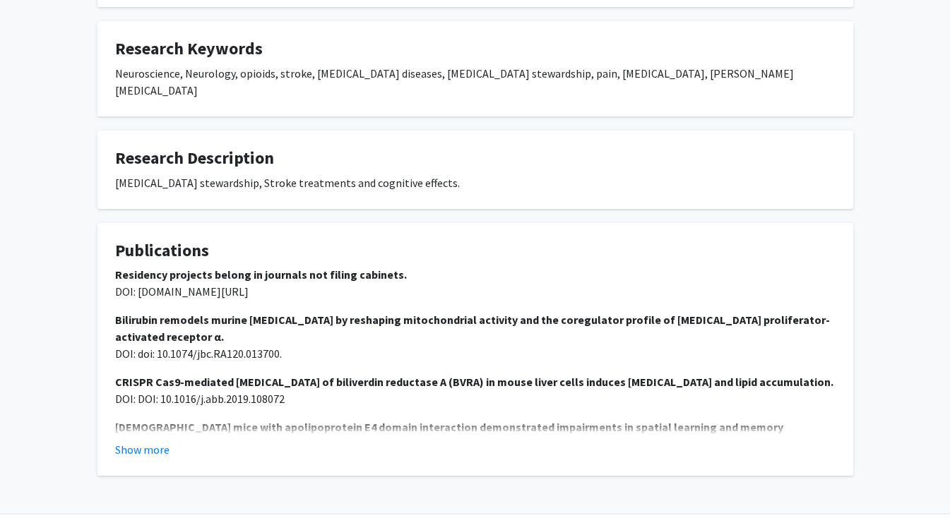
drag, startPoint x: 114, startPoint y: 255, endPoint x: 340, endPoint y: 282, distance: 228.3
click at [340, 282] on fg-card "Publications Residency projects belong in journals not filing cabinets. DOI: do…" at bounding box center [475, 349] width 756 height 253
copy p "Residency projects belong in journals not filing cabinets. DOI: doi.org/10.1002…"
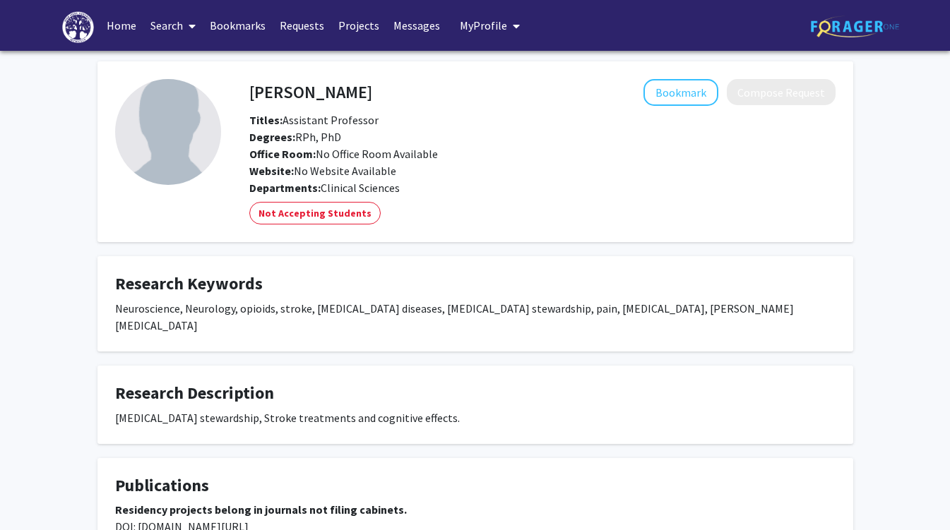
scroll to position [0, 0]
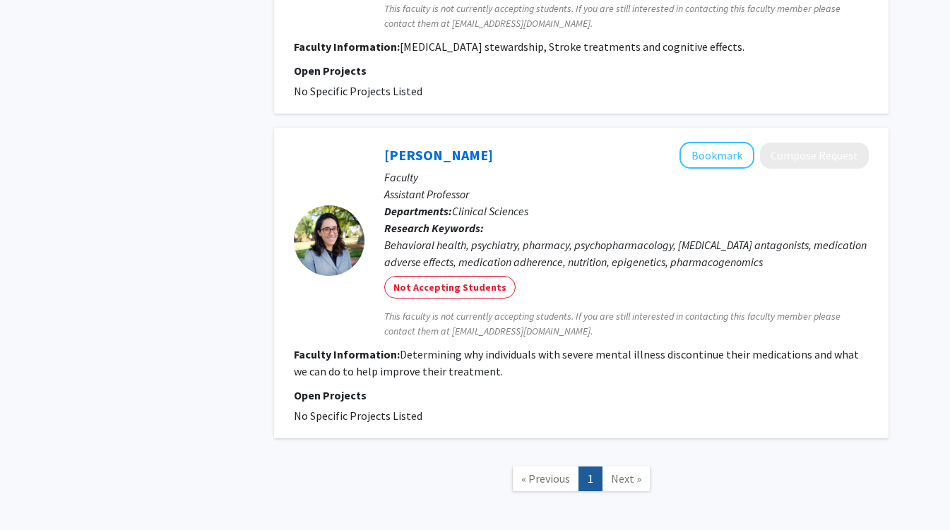
scroll to position [1001, 0]
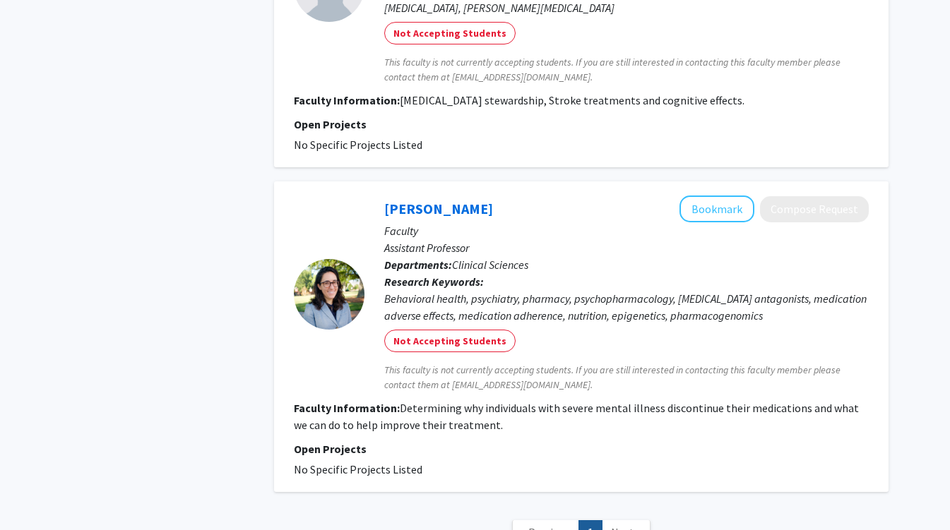
click at [427, 193] on div "Shaina Schwartz Bookmark Compose Request Faculty Assistant Professor Department…" at bounding box center [581, 336] width 614 height 311
click at [426, 199] on div "Shaina Schwartz Bookmark Compose Request" at bounding box center [626, 209] width 484 height 27
click at [426, 213] on link "Shaina Schwartz" at bounding box center [438, 209] width 109 height 18
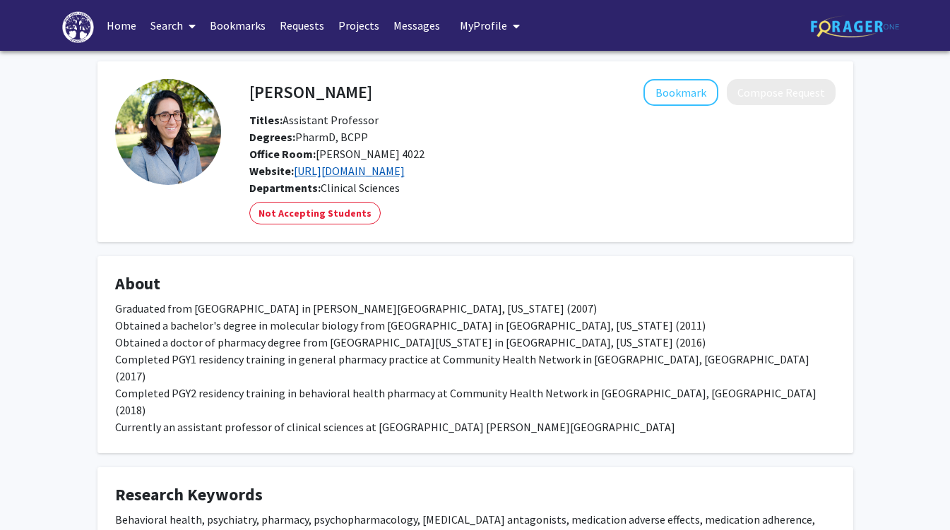
click at [346, 173] on link "https://twitter.com/smusco" at bounding box center [349, 171] width 111 height 14
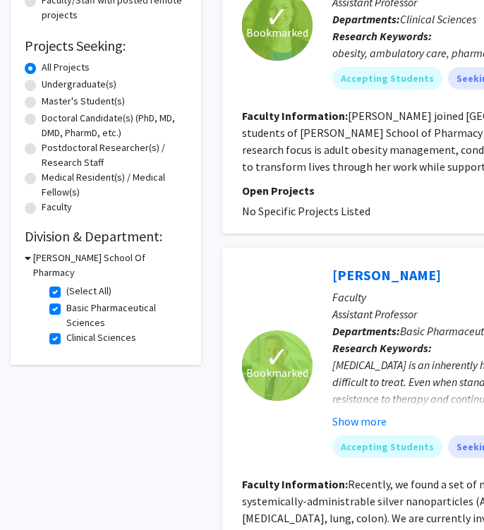
scroll to position [209, 0]
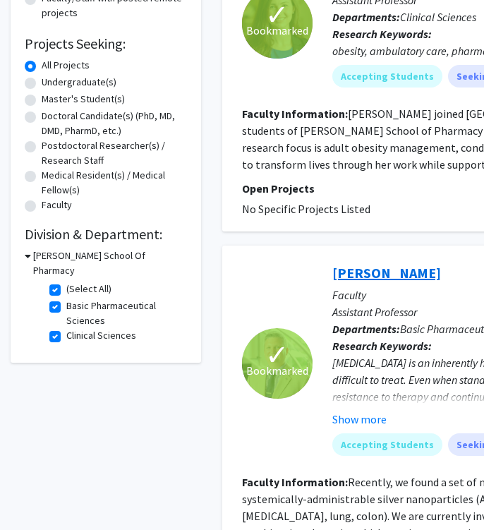
click at [396, 273] on link "Cale Fahrenholtz" at bounding box center [387, 273] width 109 height 18
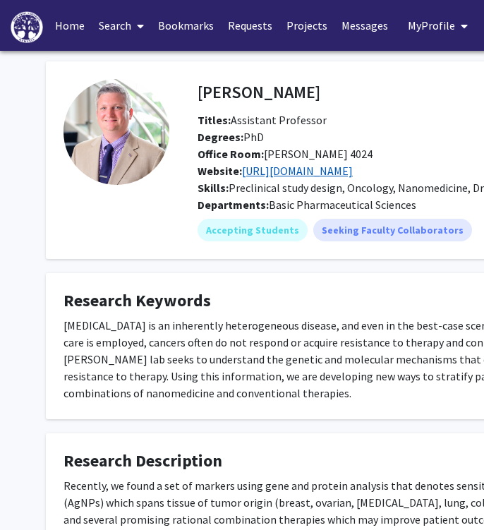
click at [353, 175] on link "https://scholar.google.com/citations?user=wVfLETrOZ4AC&hl=en&oi=sra" at bounding box center [297, 171] width 111 height 14
click at [395, 179] on div "Website: https://scholar.google.com/citations?user=wVfLETrOZ4AC&hl=en&oi=sra" at bounding box center [490, 170] width 607 height 17
click at [358, 323] on div "Cancer is an inherently heterogeneous disease, and even in the best-case scenar…" at bounding box center [424, 359] width 720 height 85
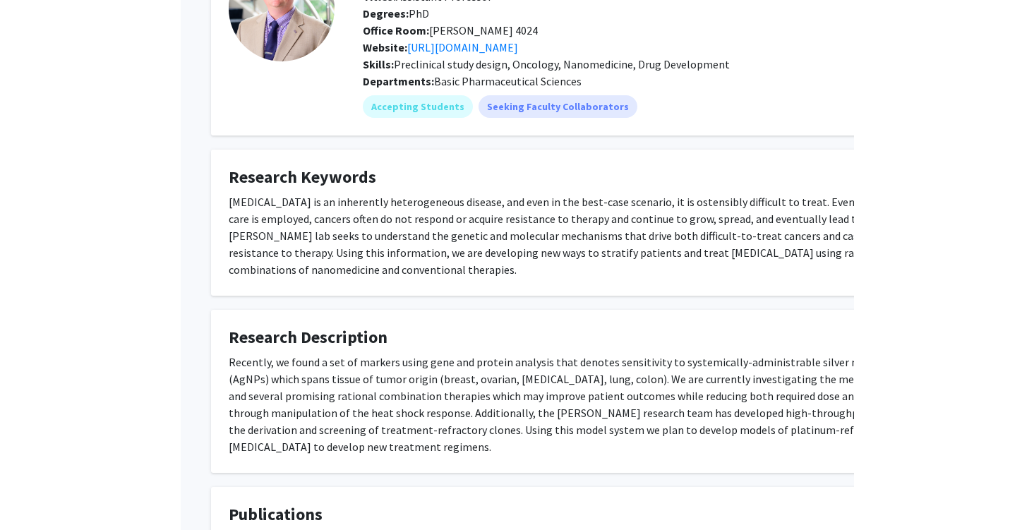
scroll to position [124, 0]
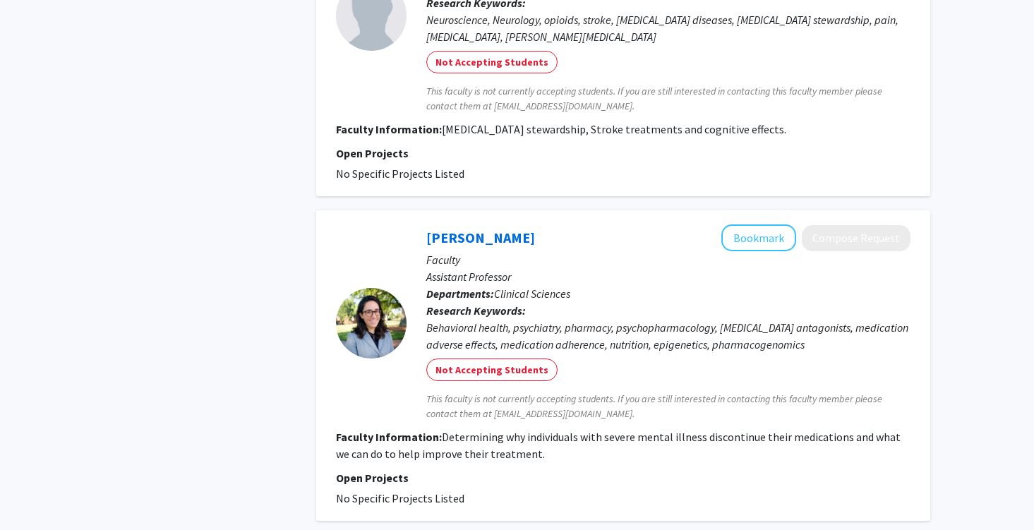
scroll to position [974, 0]
